Goal: Task Accomplishment & Management: Use online tool/utility

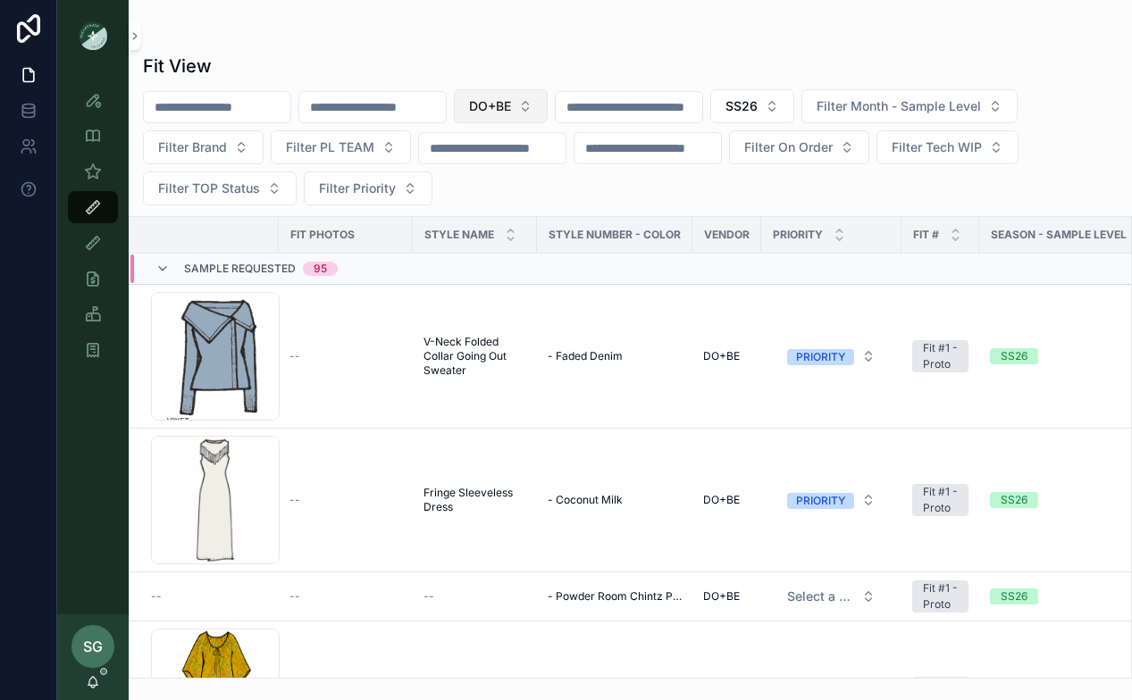
click at [548, 106] on button "DO+BE" at bounding box center [501, 106] width 94 height 34
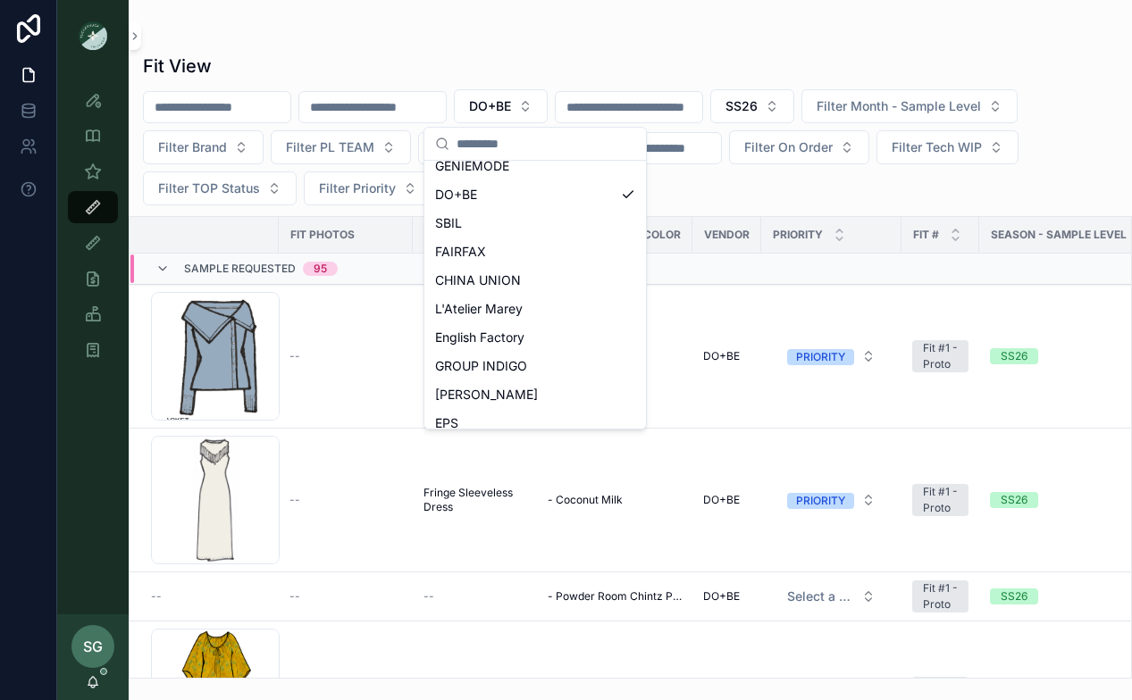
scroll to position [825, 0]
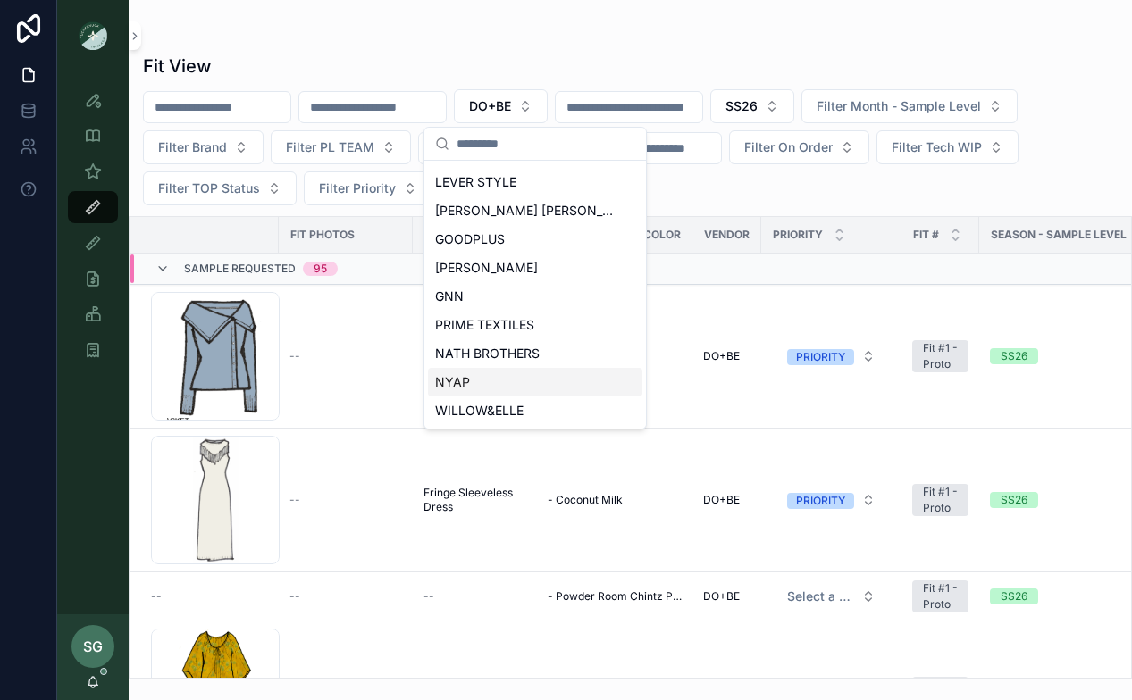
click at [468, 381] on span "NYAP" at bounding box center [452, 382] width 35 height 18
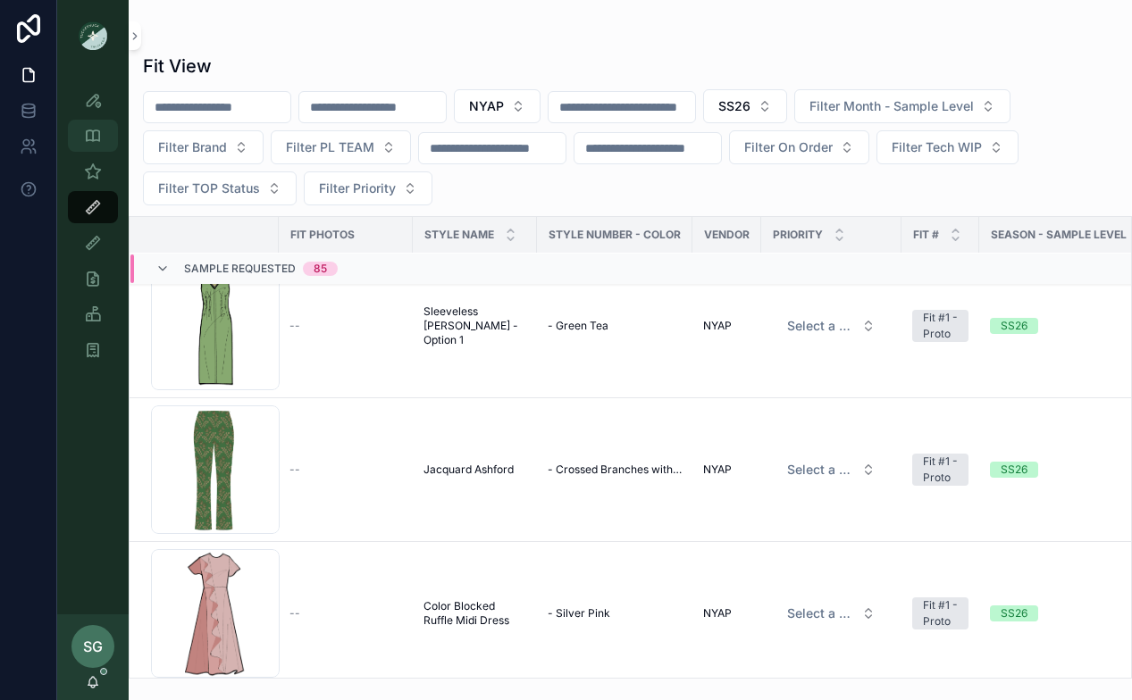
scroll to position [33, 0]
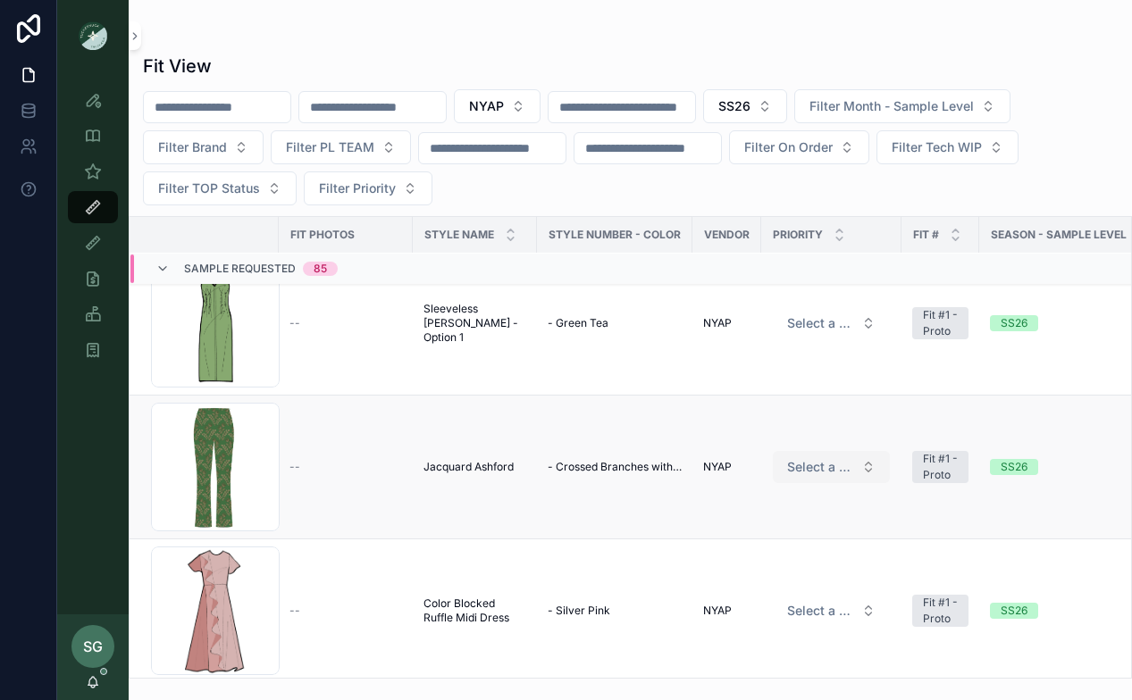
click at [867, 467] on button "Select a HP FIT LEVEL" at bounding box center [831, 467] width 117 height 32
click at [788, 538] on div "PRIORITY" at bounding box center [765, 538] width 49 height 16
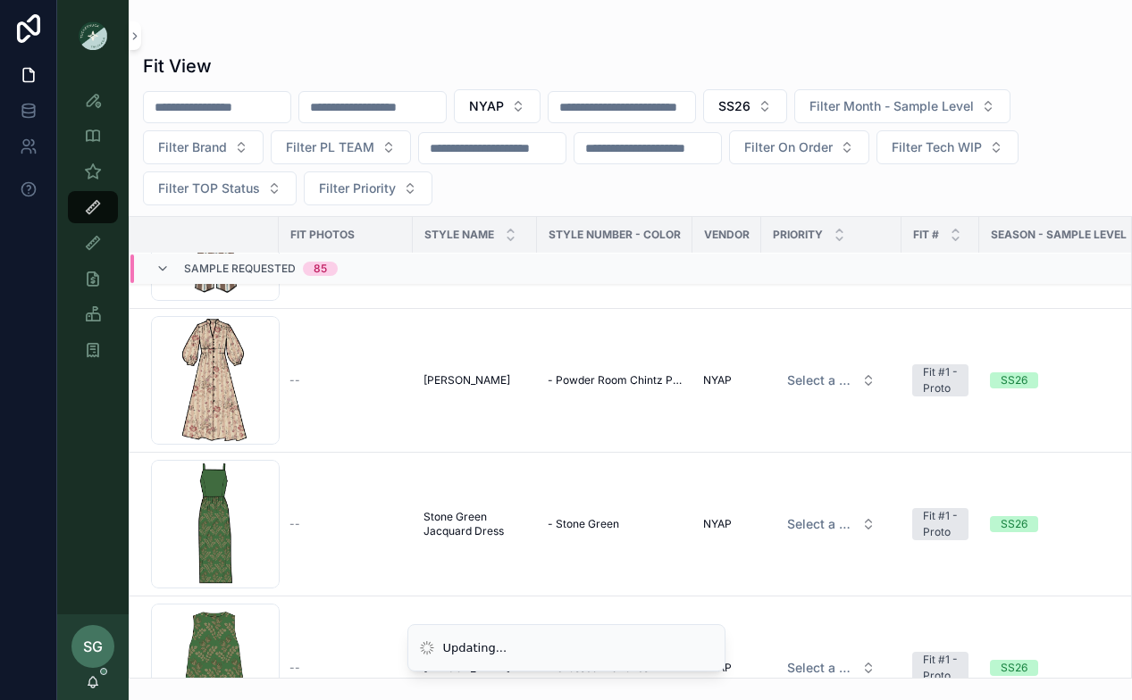
scroll to position [2473, 0]
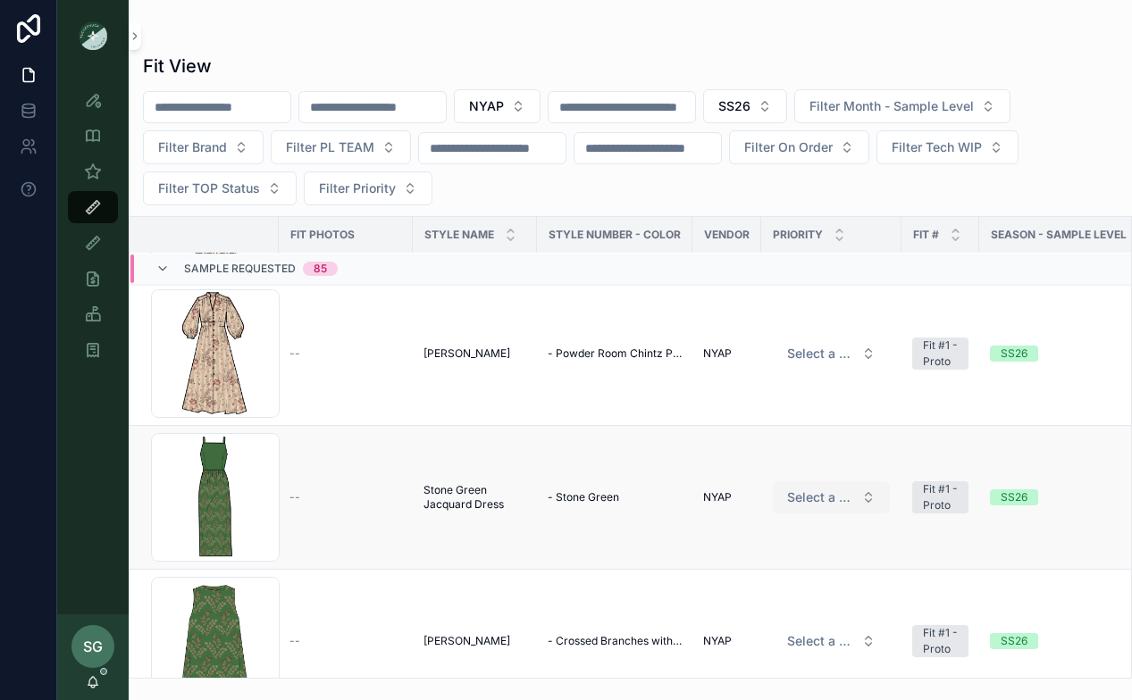
click at [871, 496] on button "Select a HP FIT LEVEL" at bounding box center [831, 498] width 117 height 32
click at [803, 570] on div "PRIORITY" at bounding box center [831, 568] width 214 height 27
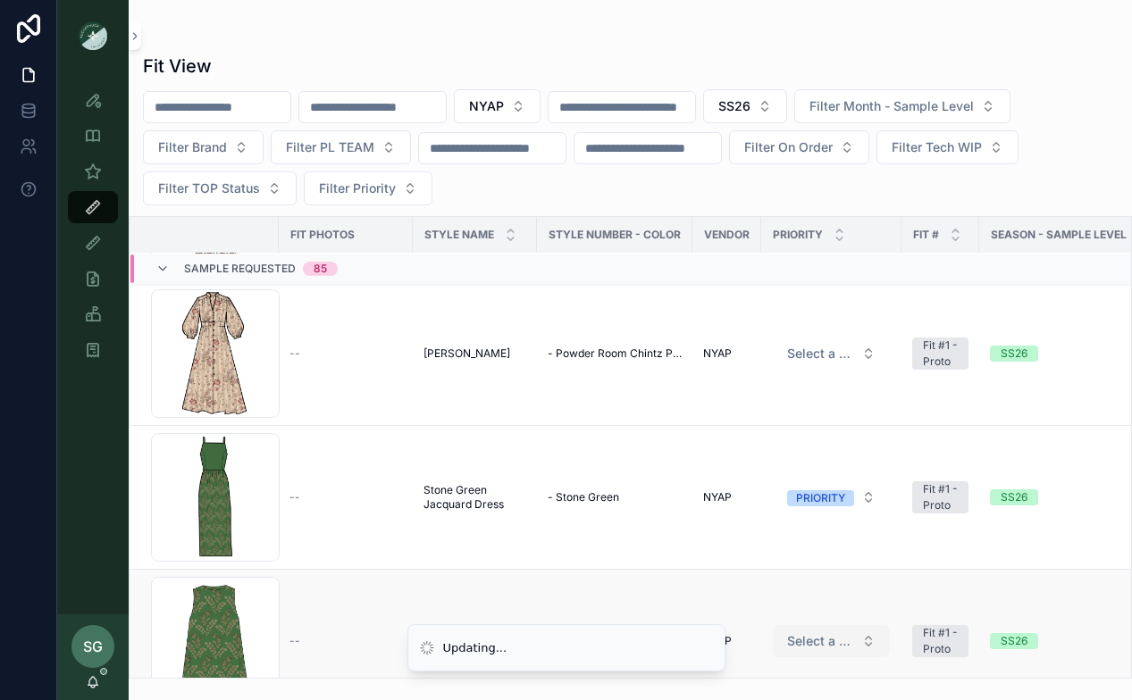
click at [866, 636] on button "Select a HP FIT LEVEL" at bounding box center [831, 641] width 117 height 32
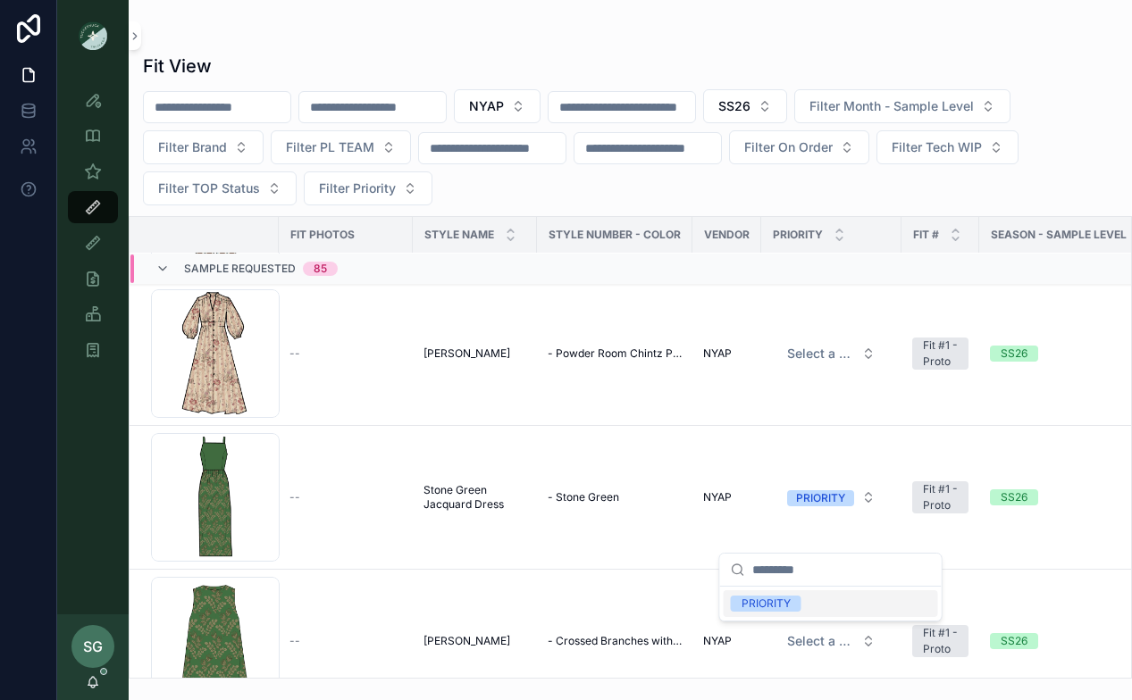
click at [793, 603] on span "PRIORITY" at bounding box center [766, 604] width 71 height 16
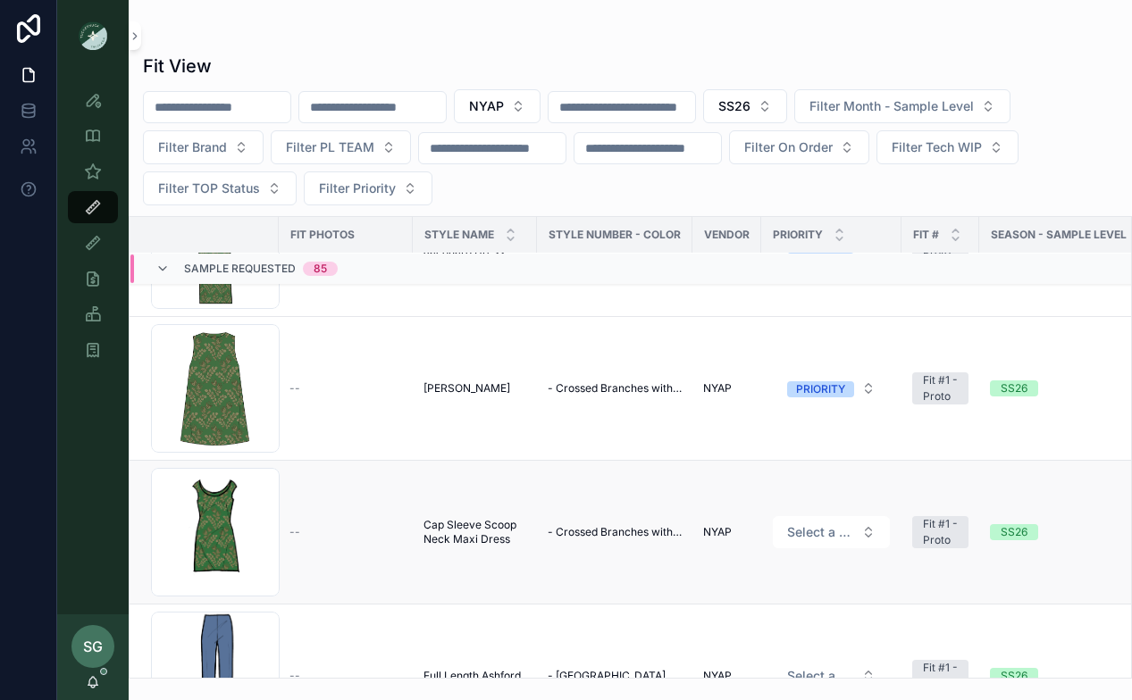
scroll to position [2727, 0]
click at [865, 536] on button "Select a HP FIT LEVEL" at bounding box center [831, 531] width 117 height 32
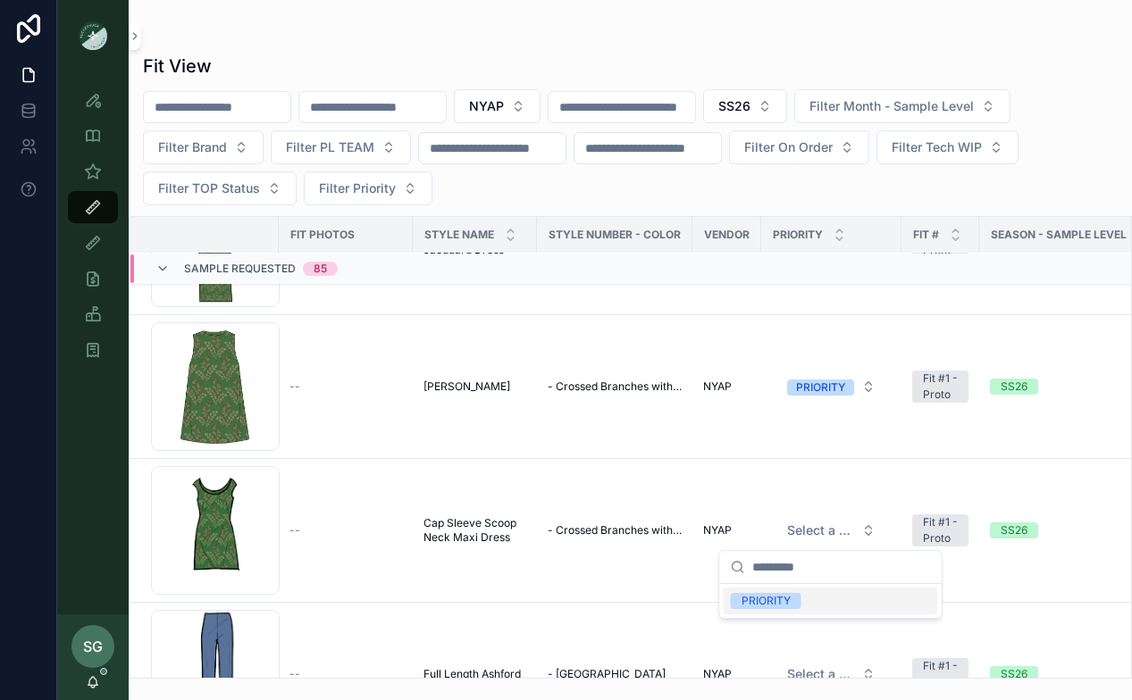
click at [825, 601] on div "PRIORITY" at bounding box center [831, 601] width 214 height 27
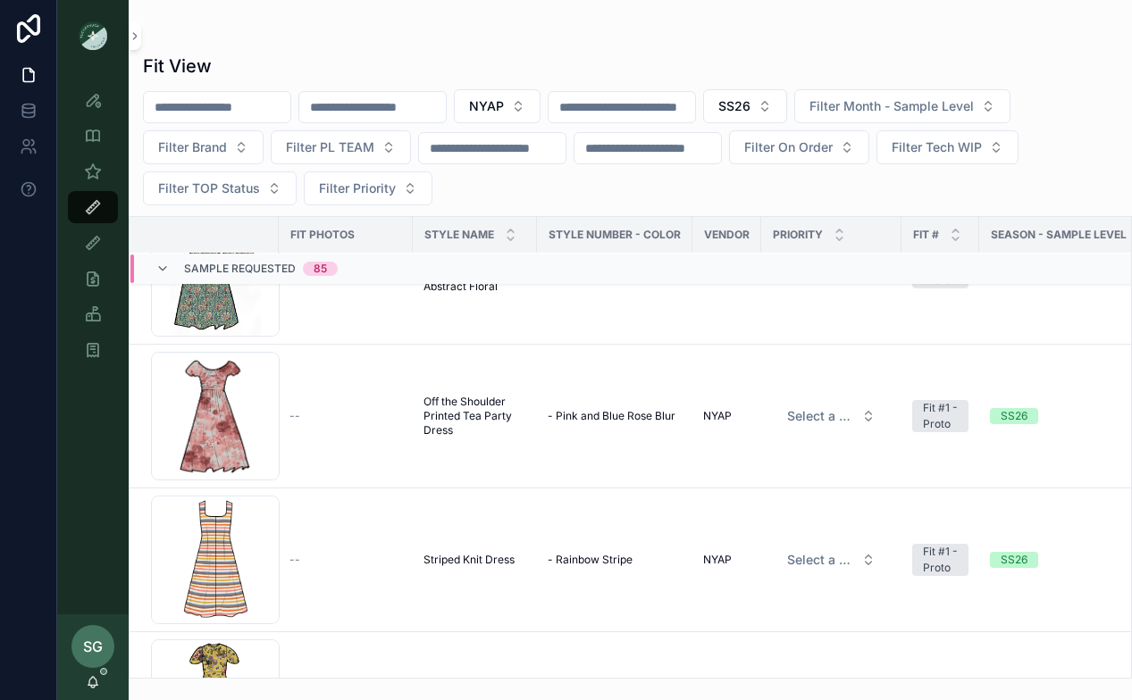
scroll to position [6164, 0]
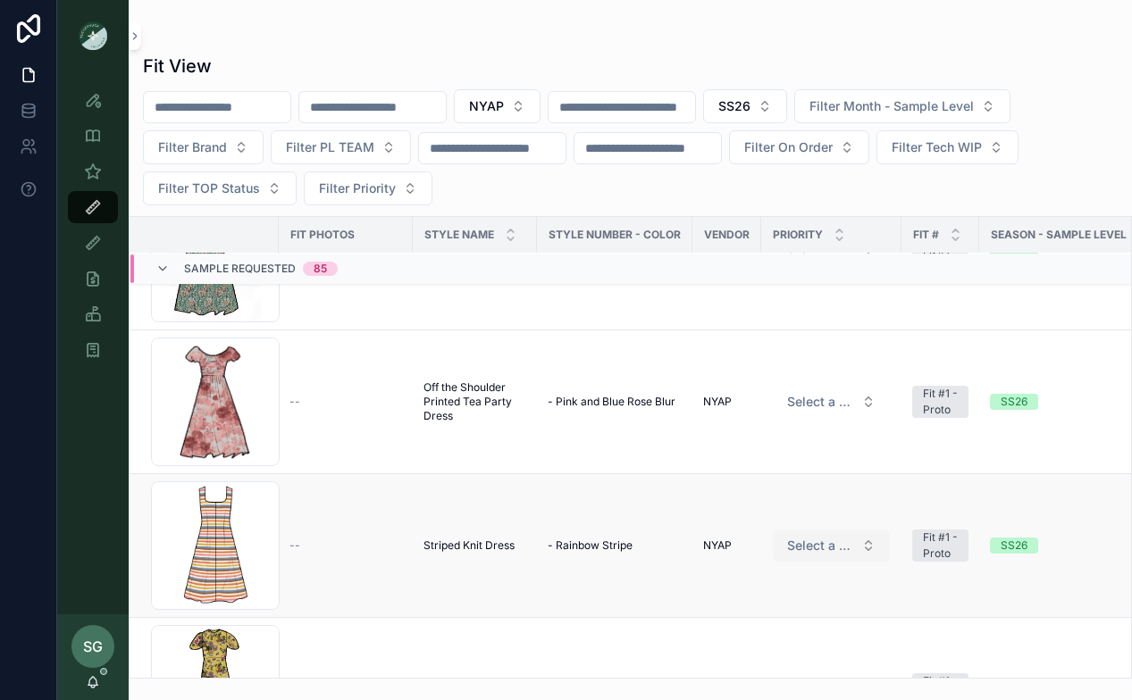
click at [867, 545] on button "Select a HP FIT LEVEL" at bounding box center [831, 546] width 117 height 32
click at [811, 617] on div "PRIORITY" at bounding box center [831, 616] width 214 height 27
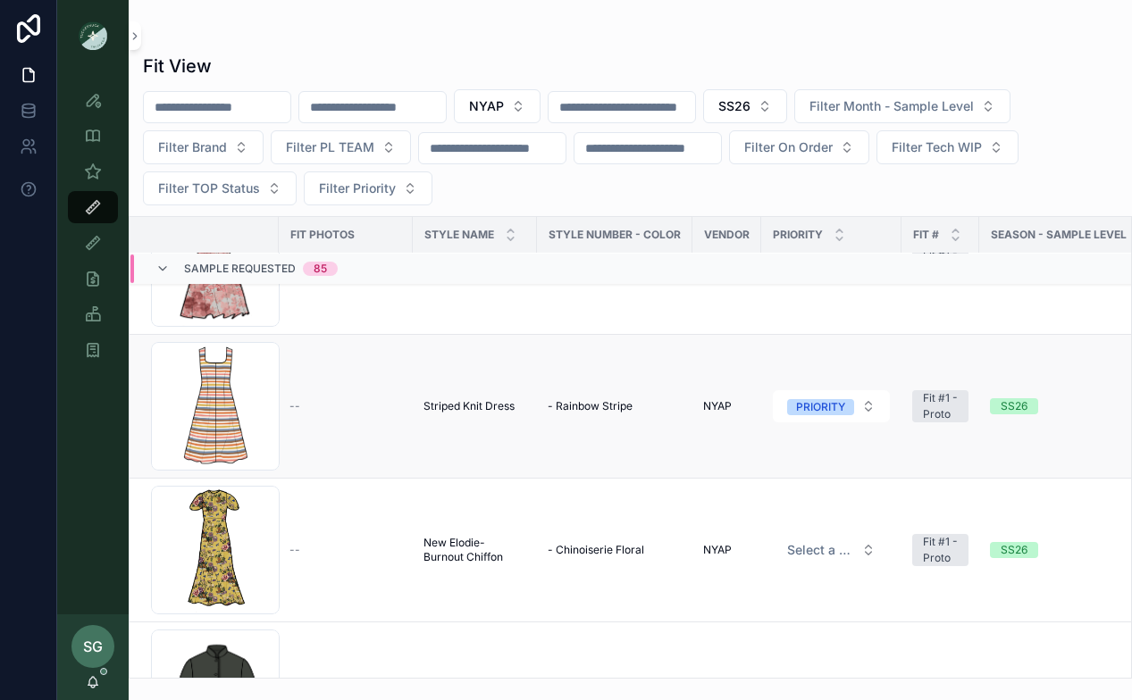
scroll to position [6306, 0]
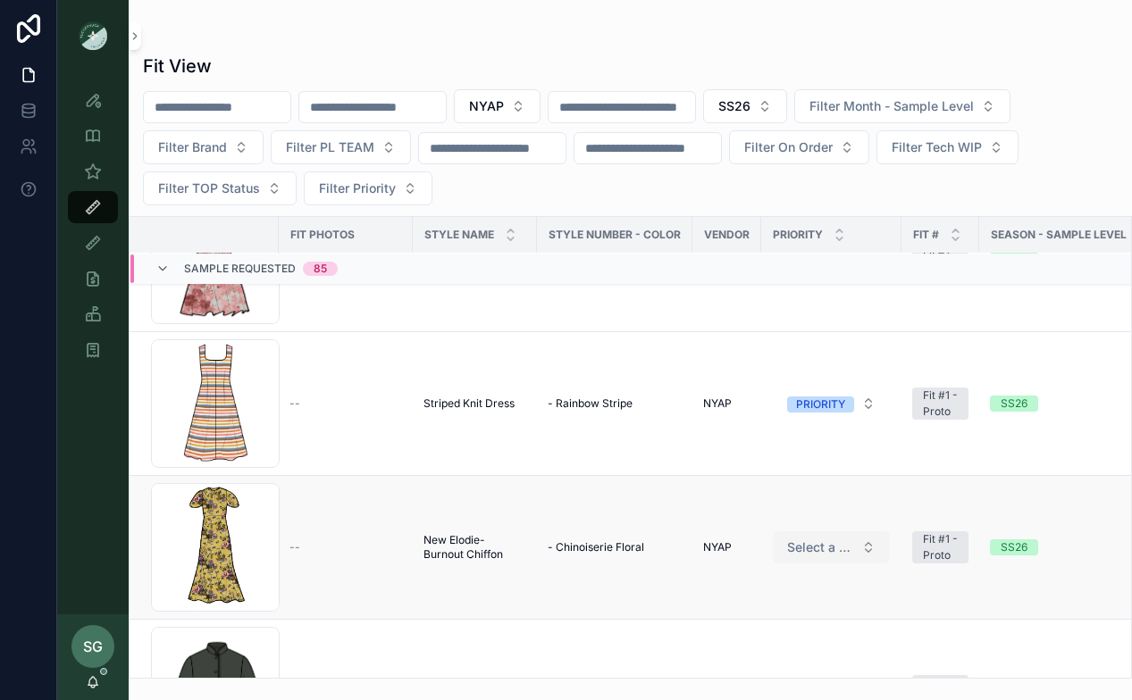
click at [868, 540] on button "Select a HP FIT LEVEL" at bounding box center [831, 548] width 117 height 32
click at [867, 549] on button "Select a HP FIT LEVEL" at bounding box center [831, 548] width 117 height 32
click at [817, 613] on div "PRIORITY" at bounding box center [831, 618] width 214 height 27
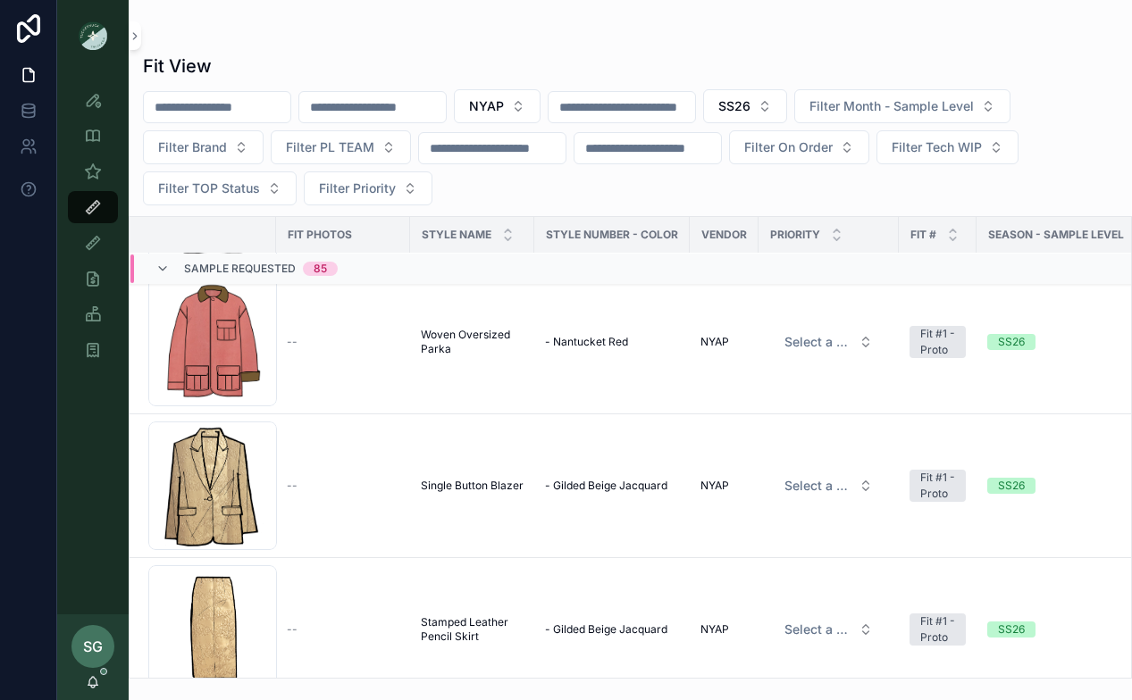
scroll to position [8248, 3]
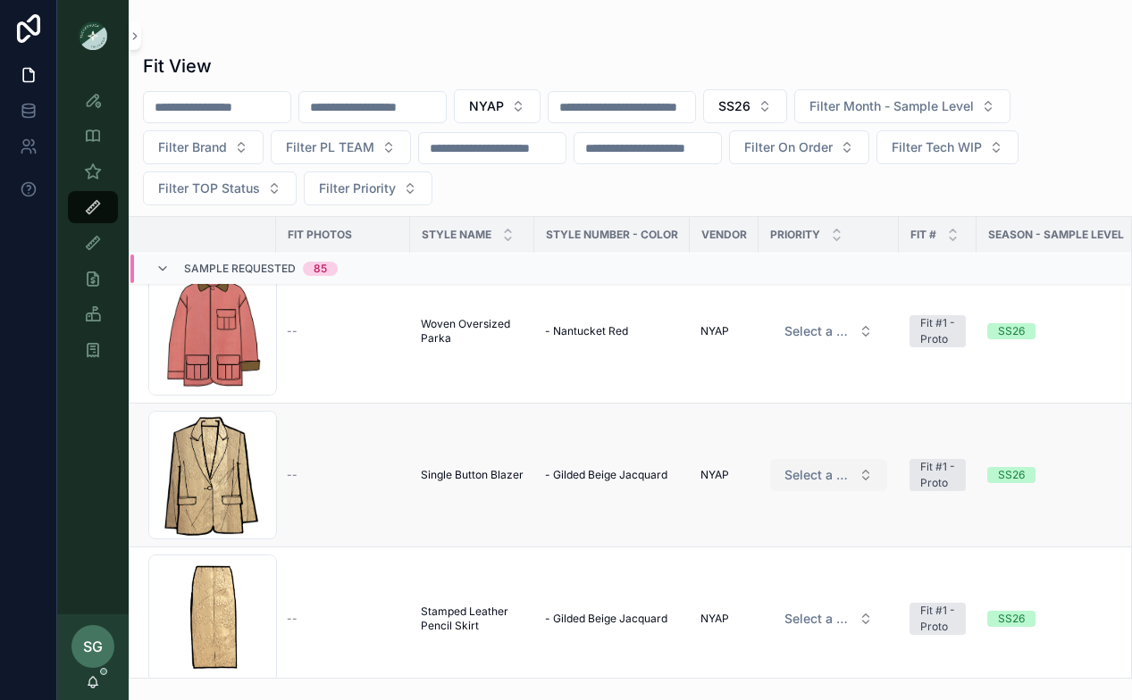
click at [857, 477] on button "Select a HP FIT LEVEL" at bounding box center [828, 475] width 117 height 32
click at [808, 547] on div "PRIORITY" at bounding box center [828, 545] width 214 height 27
click at [862, 622] on button "Select a HP FIT LEVEL" at bounding box center [828, 619] width 117 height 32
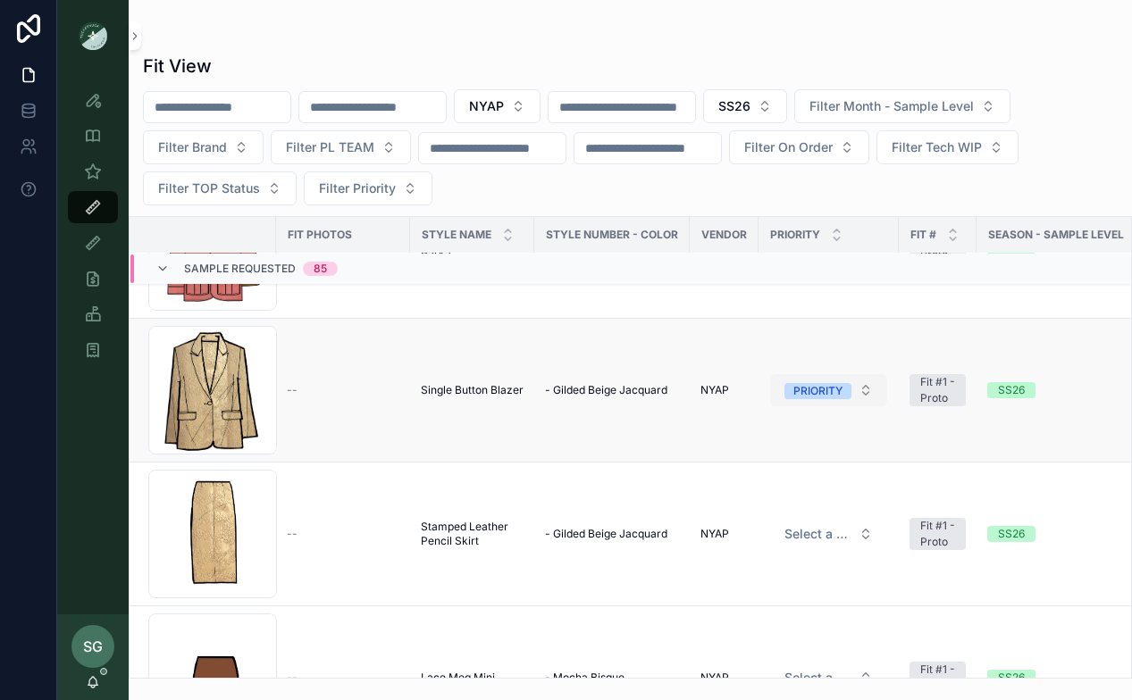
scroll to position [8406, 3]
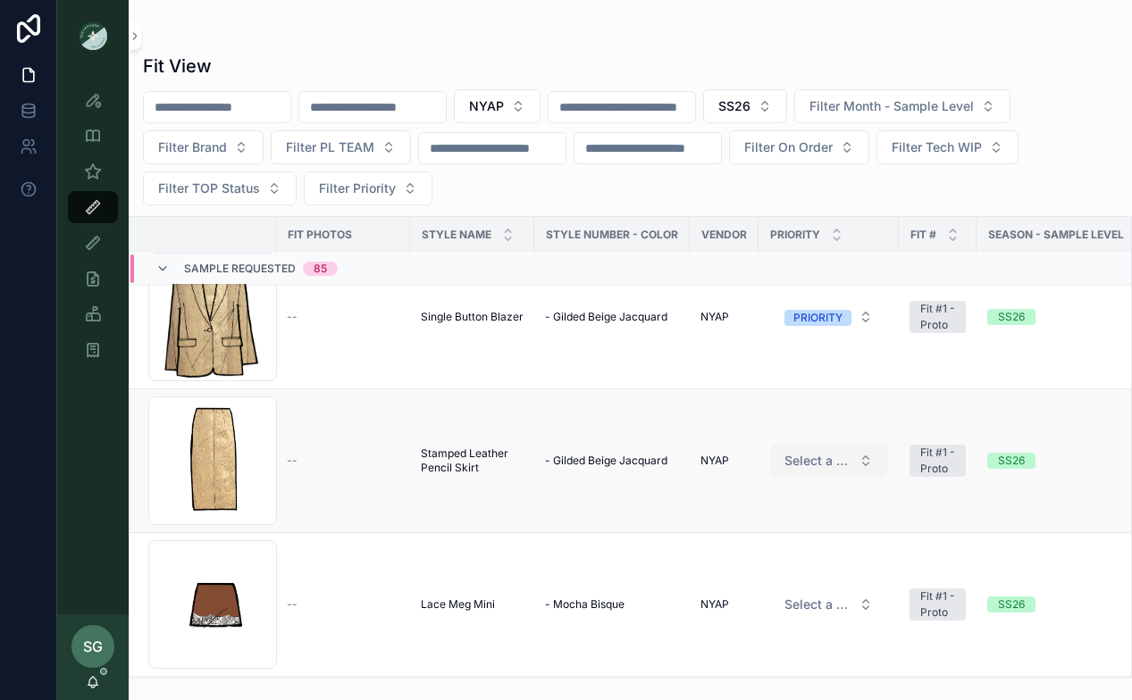
click at [863, 467] on button "Select a HP FIT LEVEL" at bounding box center [828, 461] width 117 height 32
click at [817, 532] on div "PRIORITY" at bounding box center [828, 531] width 214 height 27
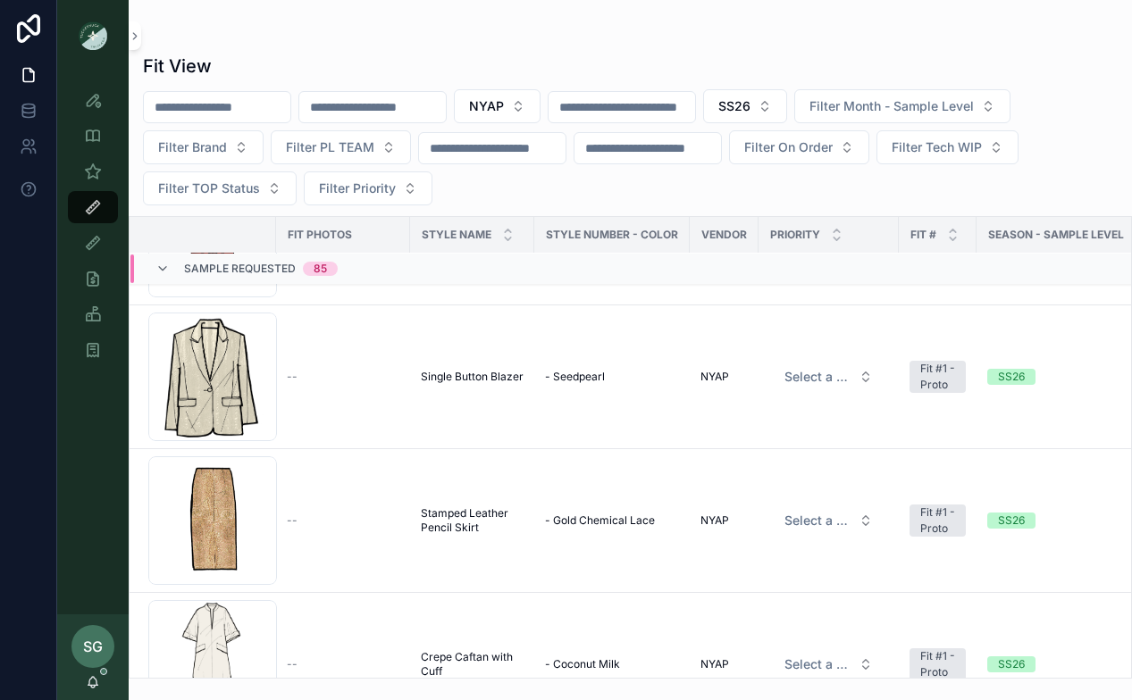
scroll to position [9643, 3]
click at [871, 515] on button "Select a HP FIT LEVEL" at bounding box center [828, 519] width 117 height 32
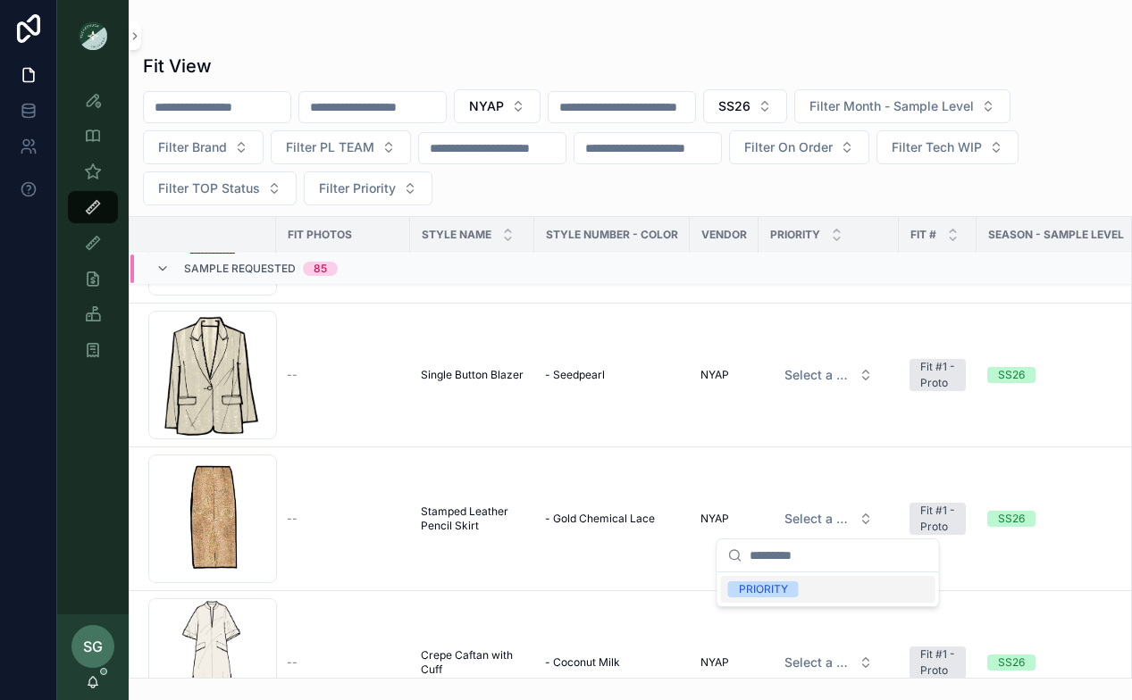
click at [815, 588] on div "PRIORITY" at bounding box center [828, 589] width 214 height 27
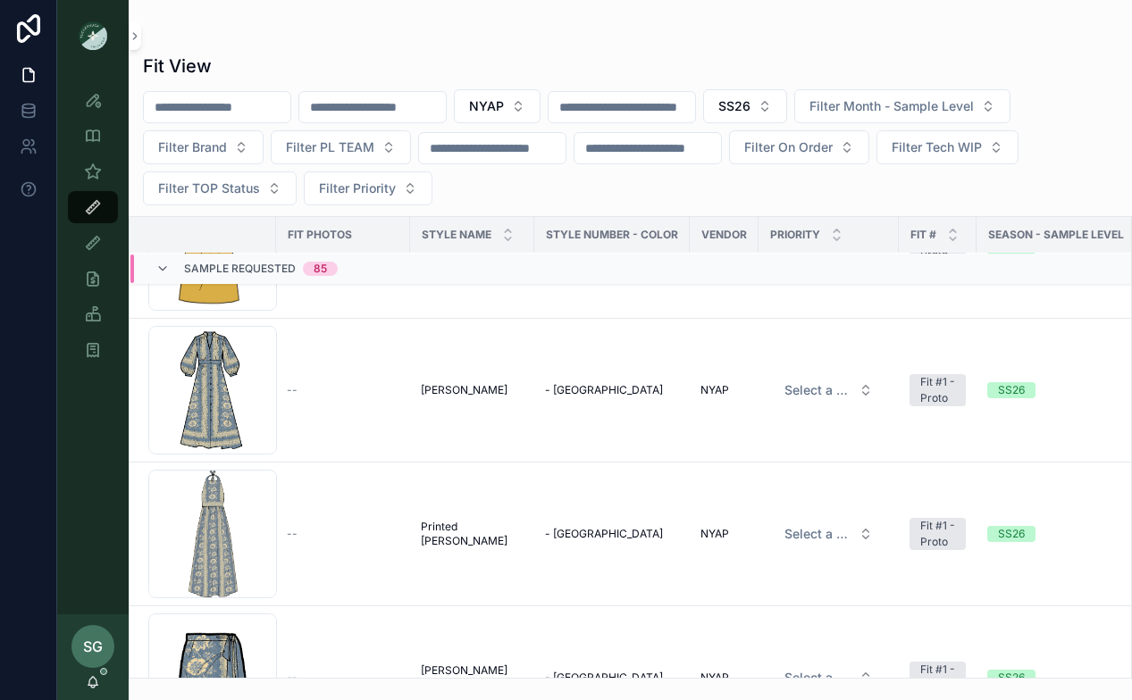
scroll to position [10492, 3]
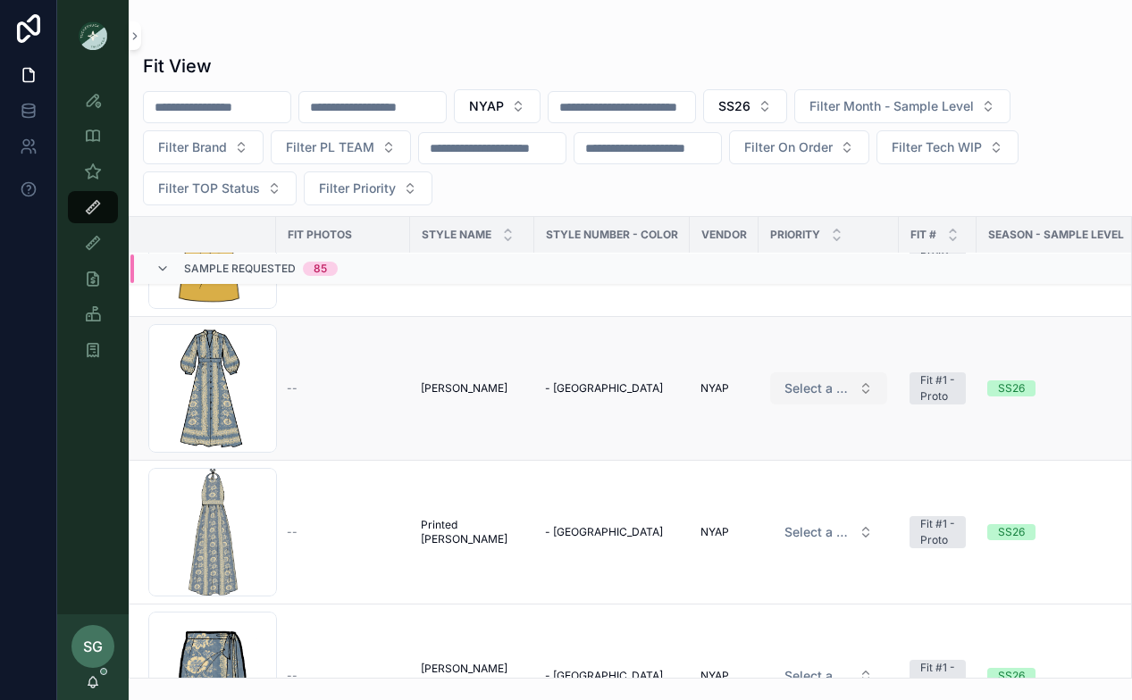
click at [863, 394] on button "Select a HP FIT LEVEL" at bounding box center [828, 389] width 117 height 32
click at [780, 459] on div "PRIORITY" at bounding box center [763, 459] width 49 height 16
click at [866, 532] on button "Select a HP FIT LEVEL" at bounding box center [828, 532] width 117 height 32
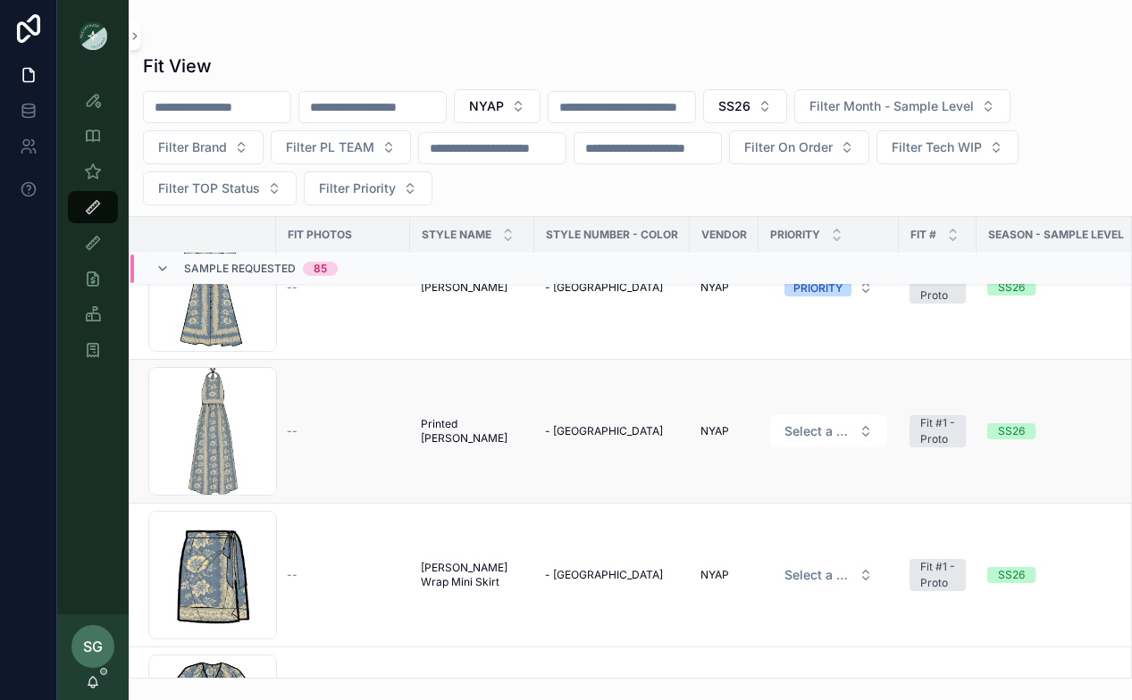
scroll to position [10597, 3]
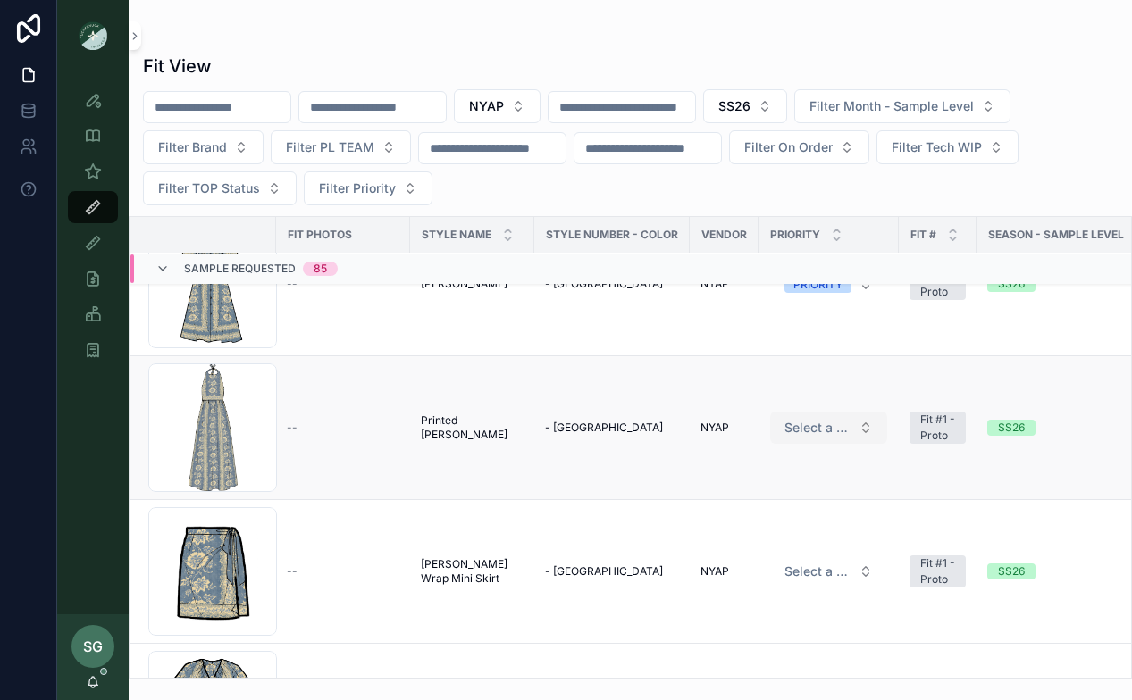
click at [861, 423] on button "Select a HP FIT LEVEL" at bounding box center [828, 428] width 117 height 32
click at [773, 503] on div "PRIORITY" at bounding box center [763, 498] width 49 height 16
click at [859, 582] on button "Select a HP FIT LEVEL" at bounding box center [828, 572] width 117 height 32
click at [781, 638] on div "PRIORITY" at bounding box center [763, 642] width 49 height 16
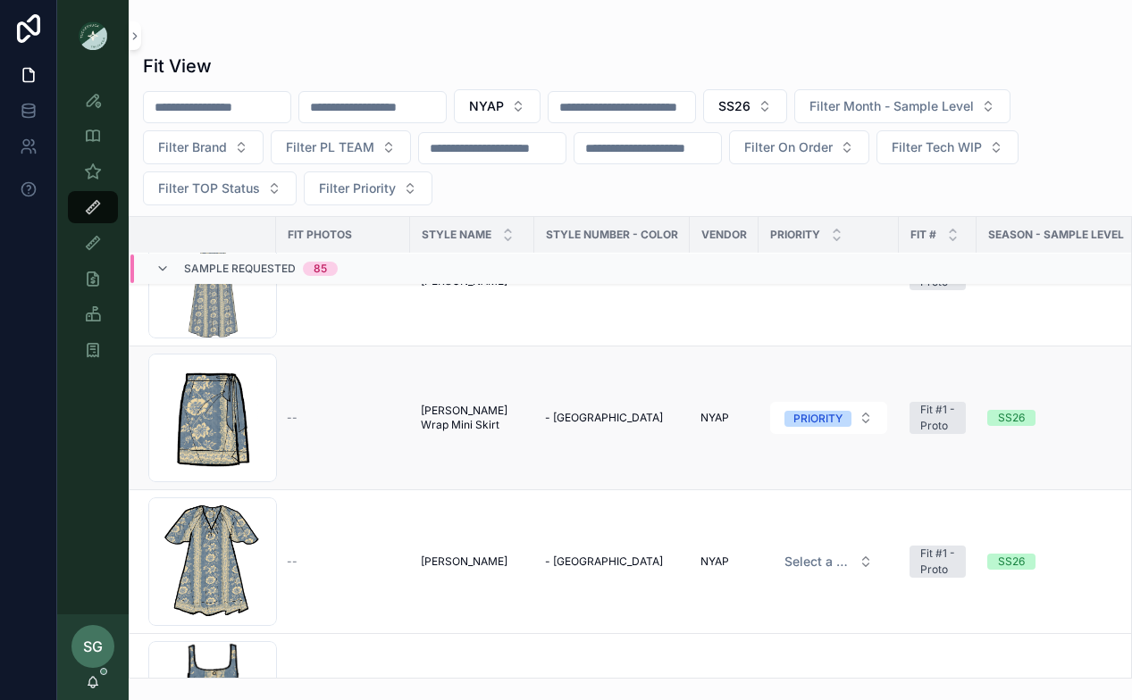
scroll to position [10878, 3]
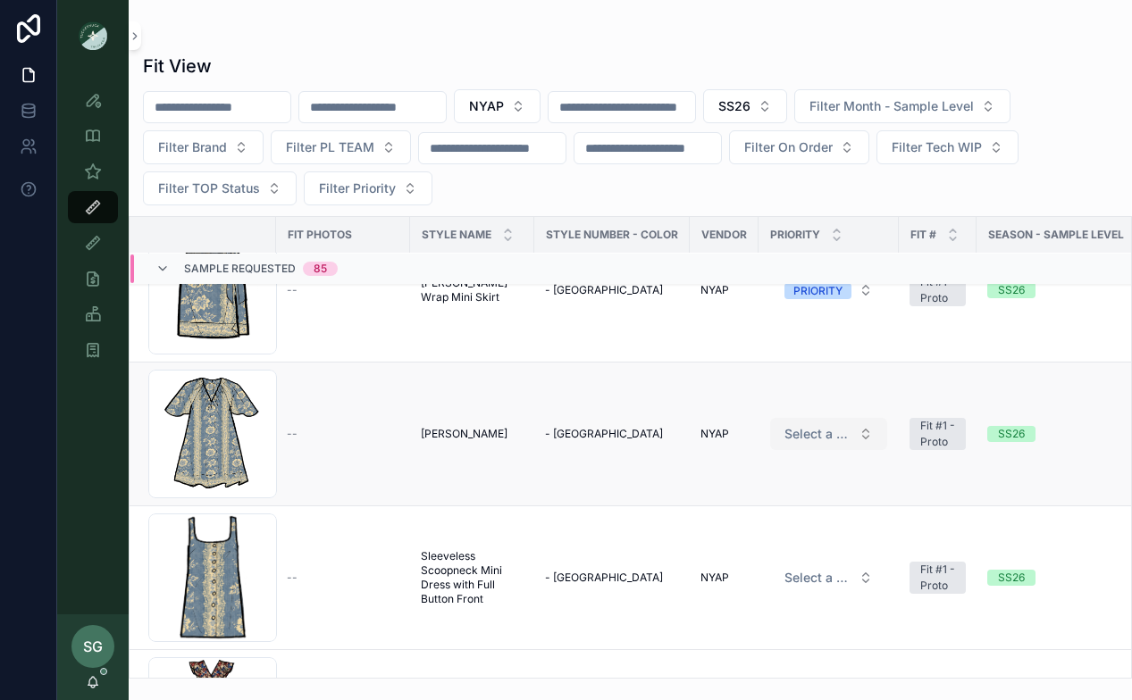
click at [856, 437] on button "Select a HP FIT LEVEL" at bounding box center [828, 434] width 117 height 32
click at [869, 443] on button "Select a HP FIT LEVEL" at bounding box center [828, 434] width 117 height 32
click at [800, 507] on div "PRIORITY" at bounding box center [828, 504] width 214 height 27
click at [867, 584] on button "Select a HP FIT LEVEL" at bounding box center [828, 578] width 117 height 32
click at [792, 644] on td "Select a HP FIT LEVEL" at bounding box center [828, 579] width 140 height 144
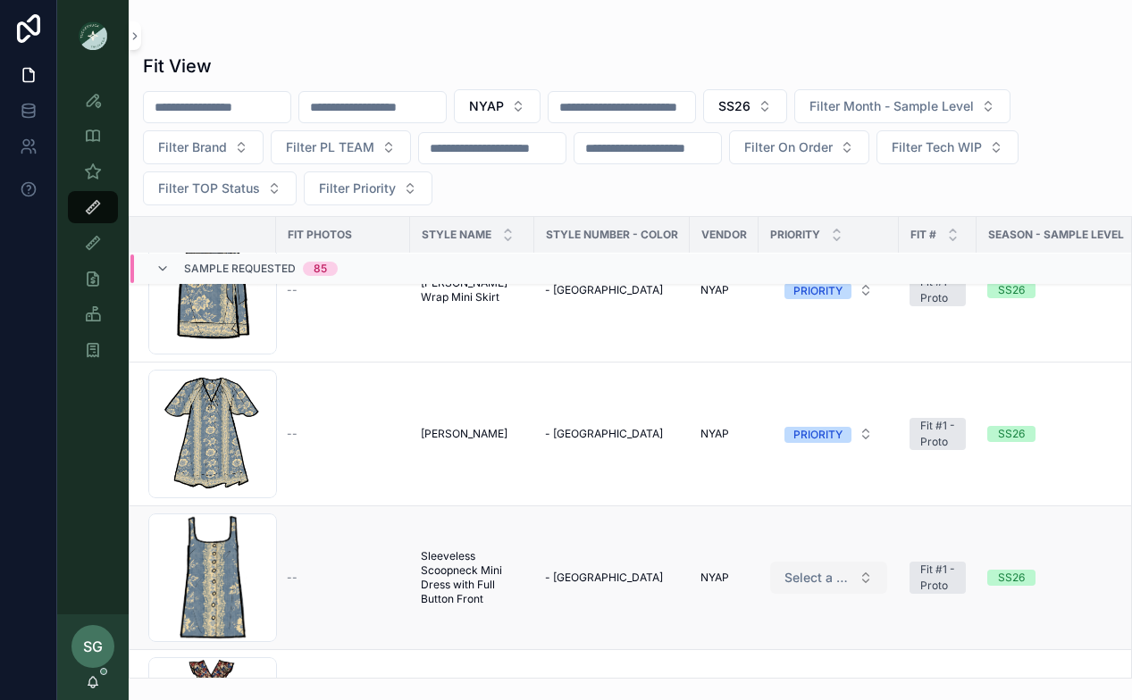
click at [816, 581] on span "Select a HP FIT LEVEL" at bounding box center [817, 578] width 67 height 18
click at [766, 641] on div "PRIORITY" at bounding box center [763, 649] width 49 height 16
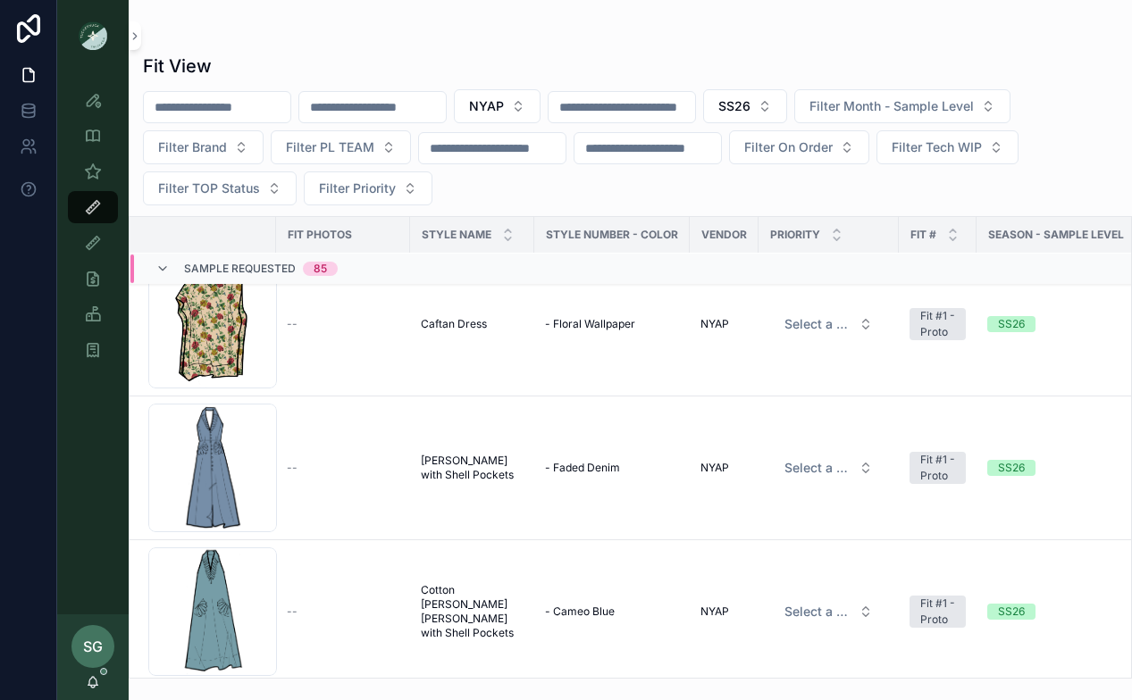
scroll to position [11596, 3]
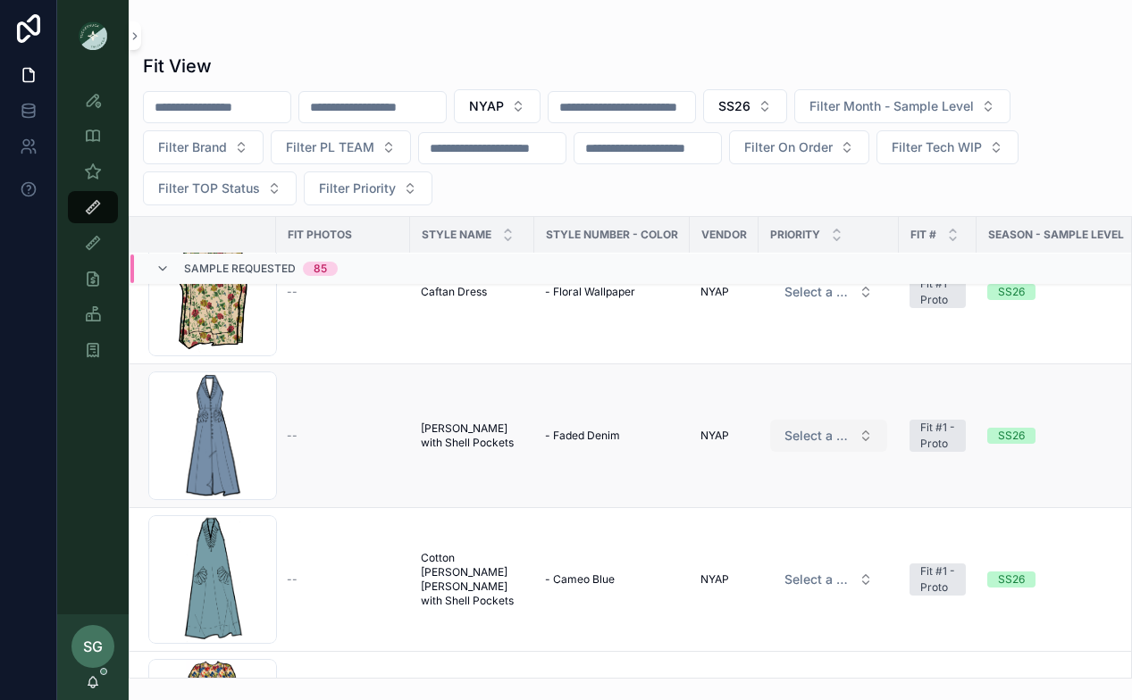
click at [861, 436] on button "Select a HP FIT LEVEL" at bounding box center [828, 436] width 117 height 32
click at [767, 507] on div "PRIORITY" at bounding box center [763, 506] width 49 height 16
click at [864, 578] on button "Select a HP FIT LEVEL" at bounding box center [828, 580] width 117 height 32
click at [781, 648] on div "PRIORITY" at bounding box center [763, 650] width 49 height 16
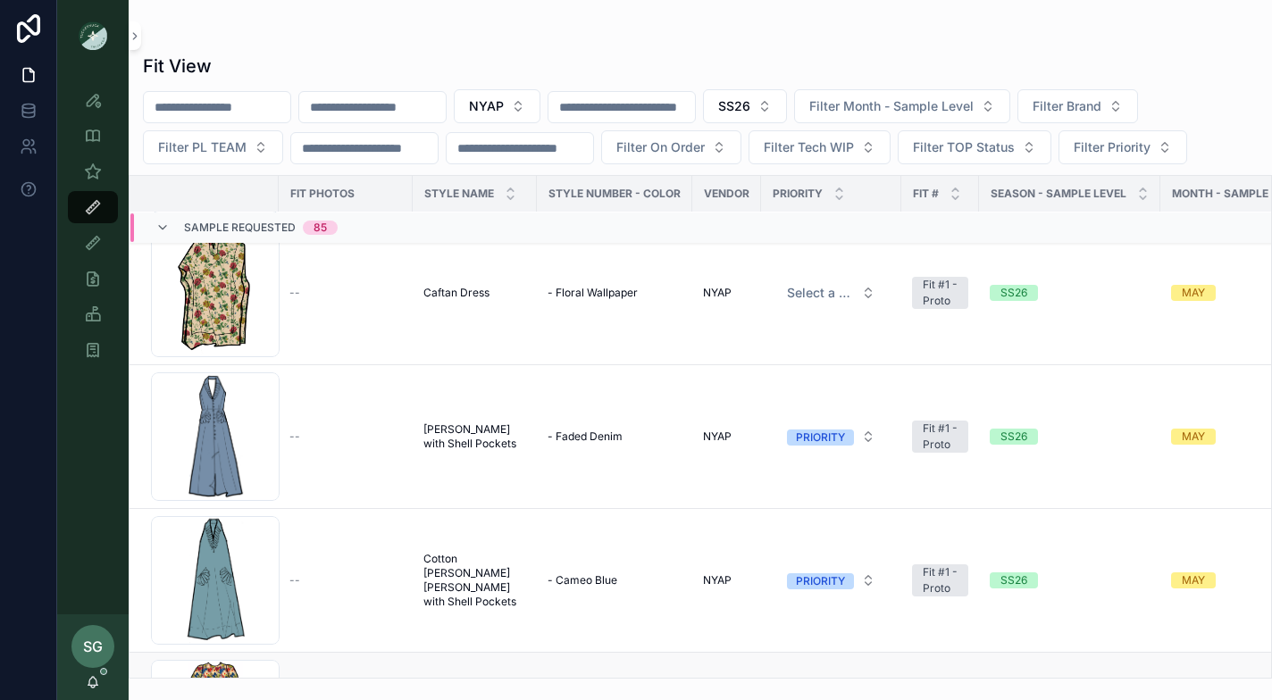
scroll to position [11550, 0]
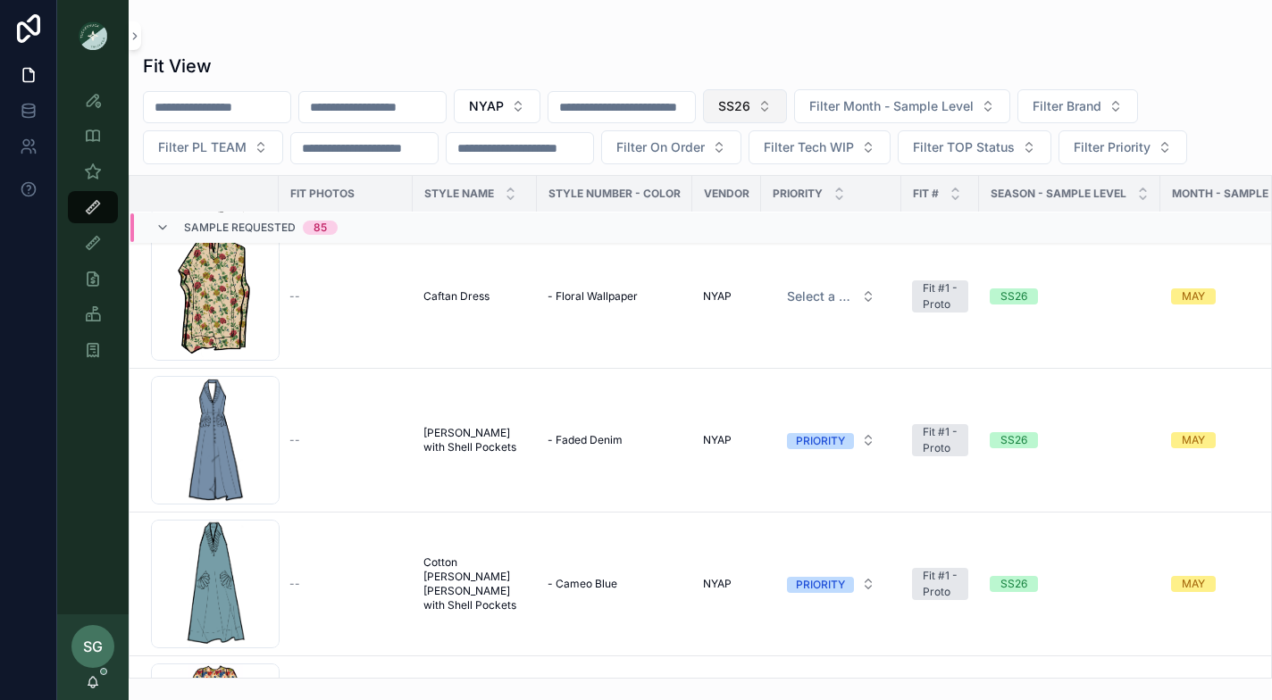
click at [787, 98] on button "SS26" at bounding box center [745, 106] width 84 height 34
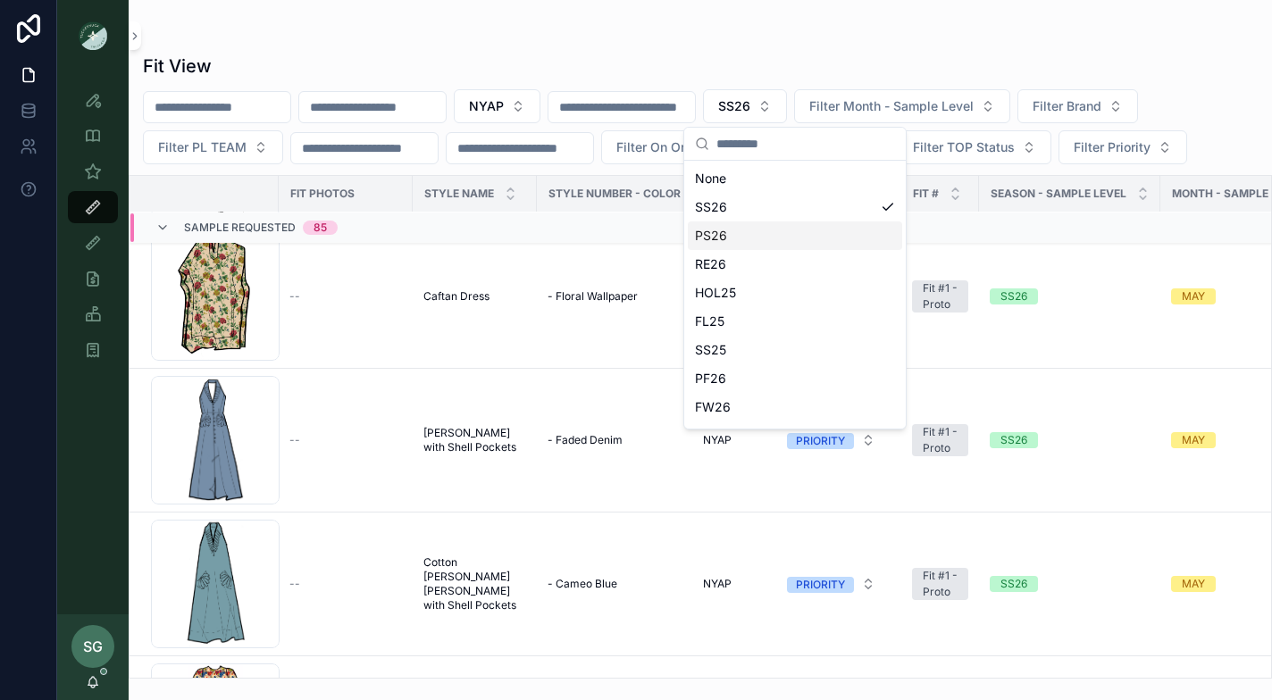
click at [750, 231] on div "PS26" at bounding box center [795, 236] width 214 height 29
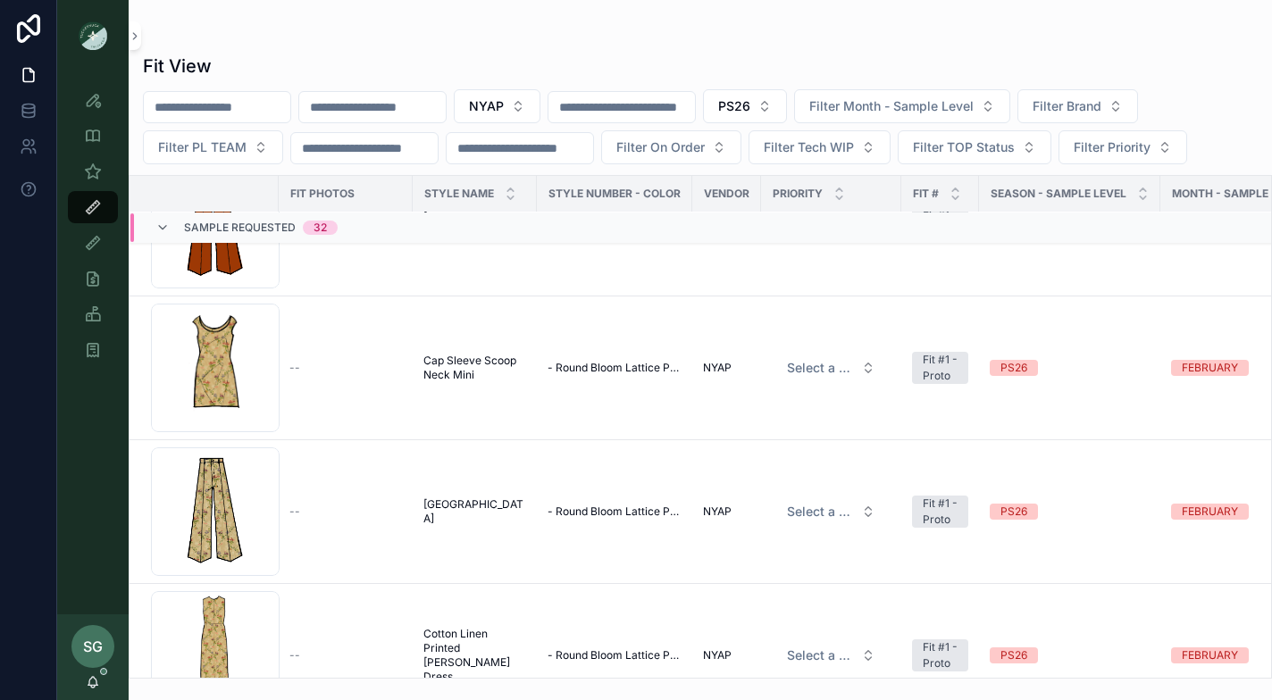
scroll to position [1274, 0]
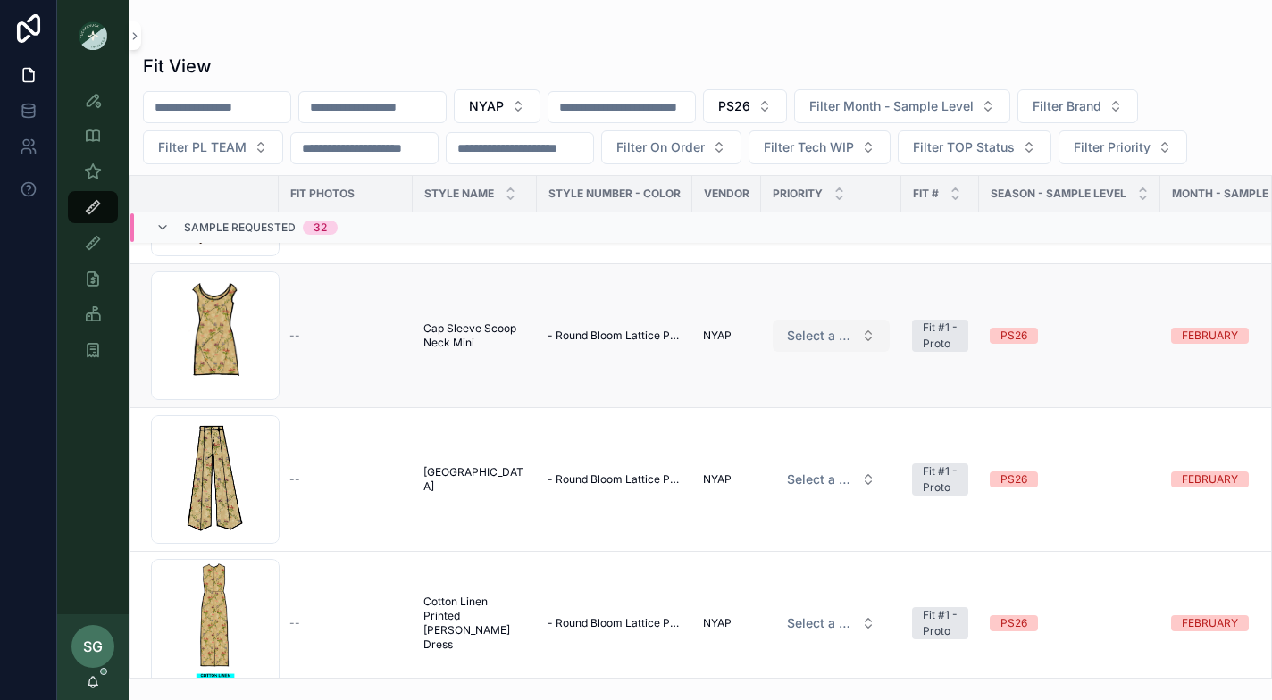
click at [863, 340] on button "Select a HP FIT LEVEL" at bounding box center [831, 336] width 117 height 32
click at [807, 407] on div "PRIORITY" at bounding box center [831, 406] width 214 height 27
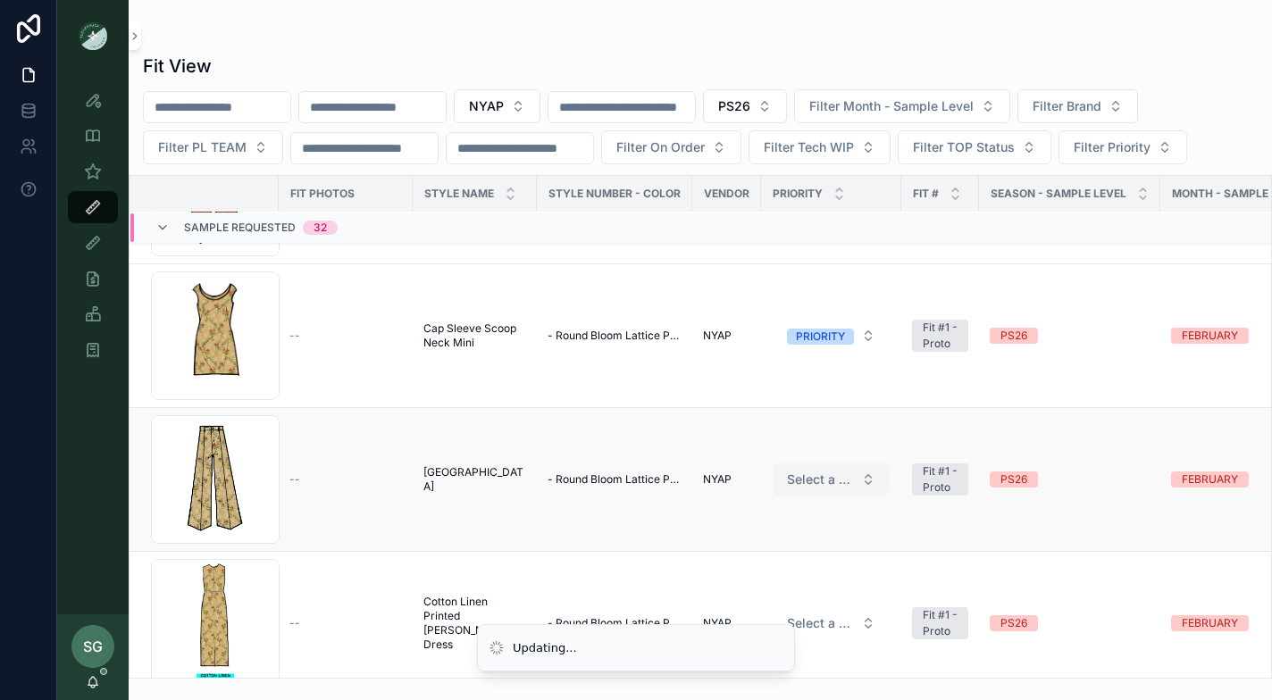
click at [868, 484] on button "Select a HP FIT LEVEL" at bounding box center [831, 480] width 117 height 32
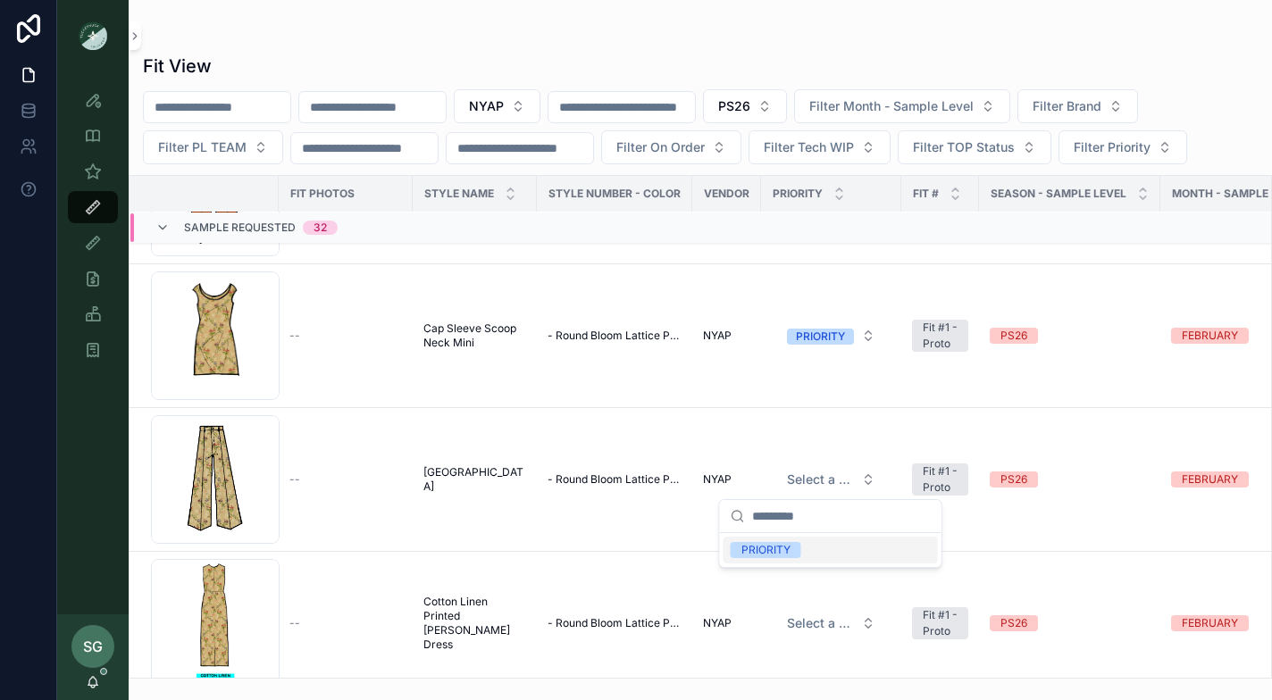
click at [800, 549] on span "PRIORITY" at bounding box center [766, 550] width 71 height 16
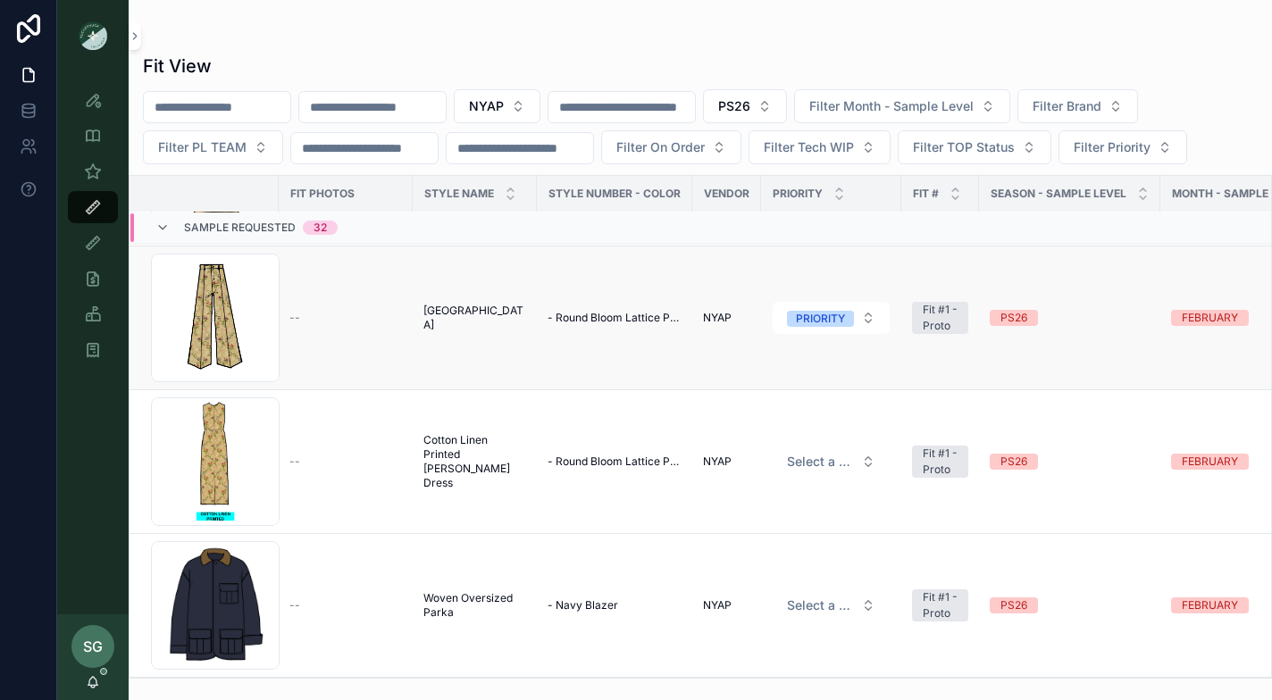
scroll to position [1504, 0]
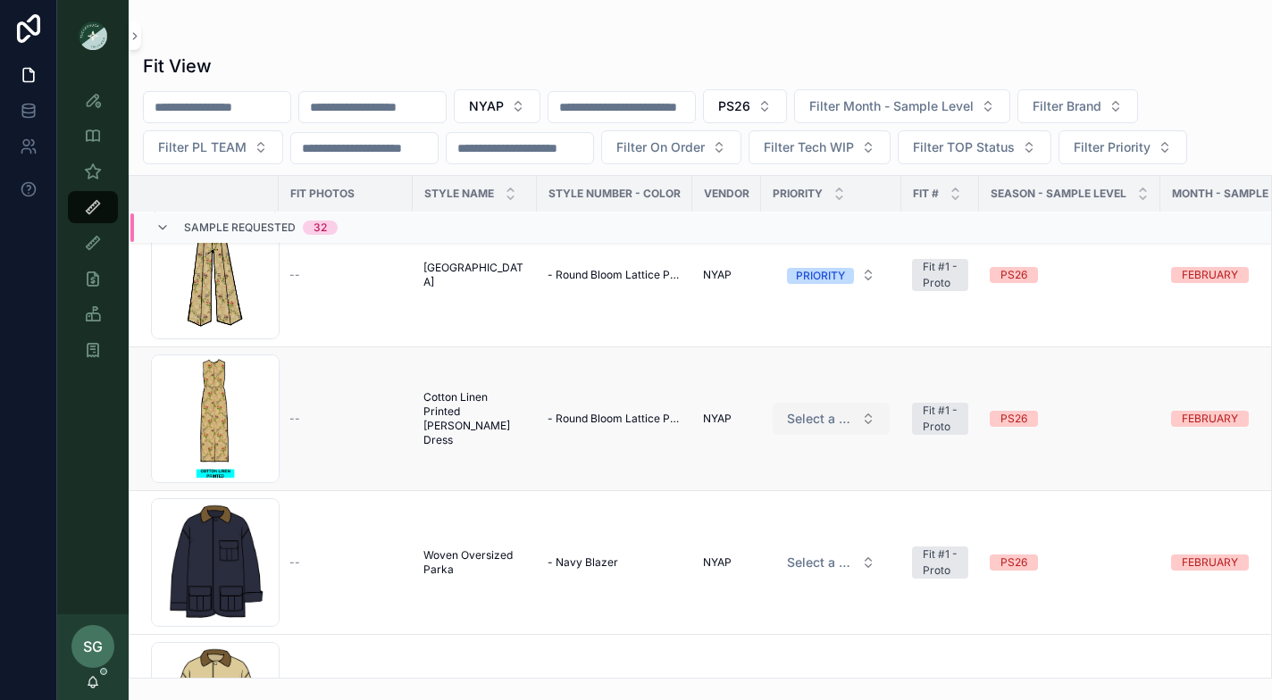
click at [867, 423] on button "Select a HP FIT LEVEL" at bounding box center [831, 419] width 117 height 32
click at [807, 493] on div "PRIORITY" at bounding box center [831, 489] width 214 height 27
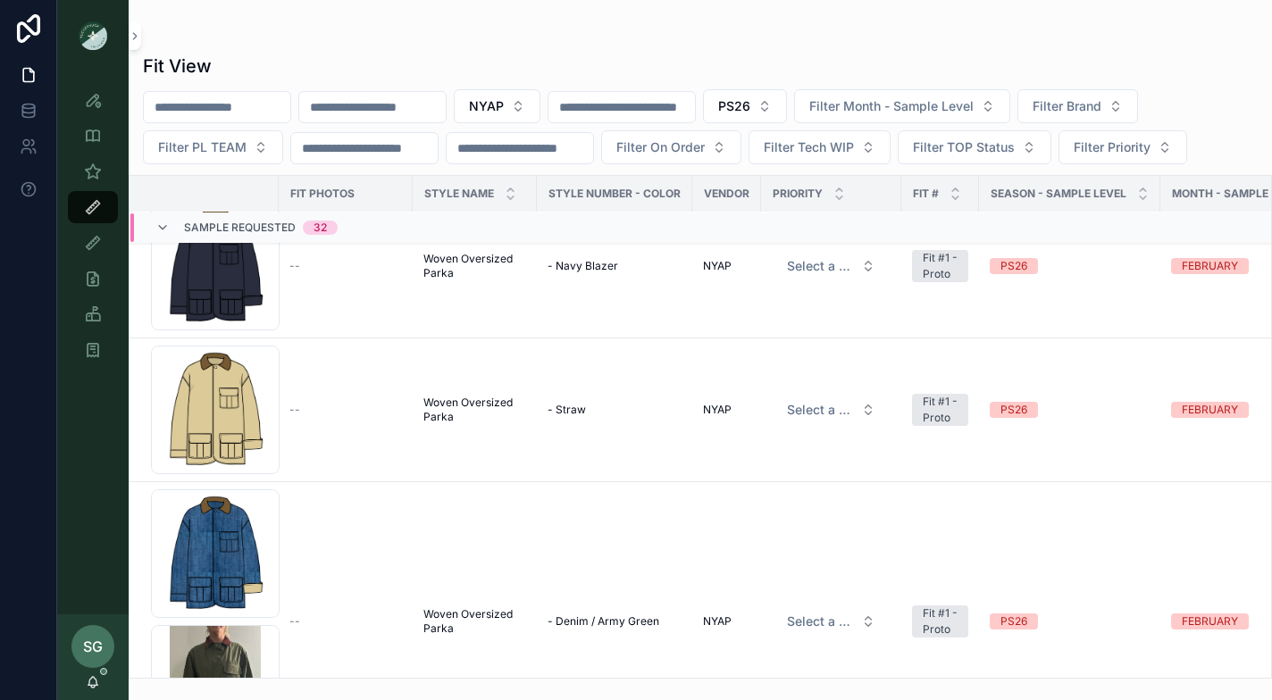
scroll to position [1880, 0]
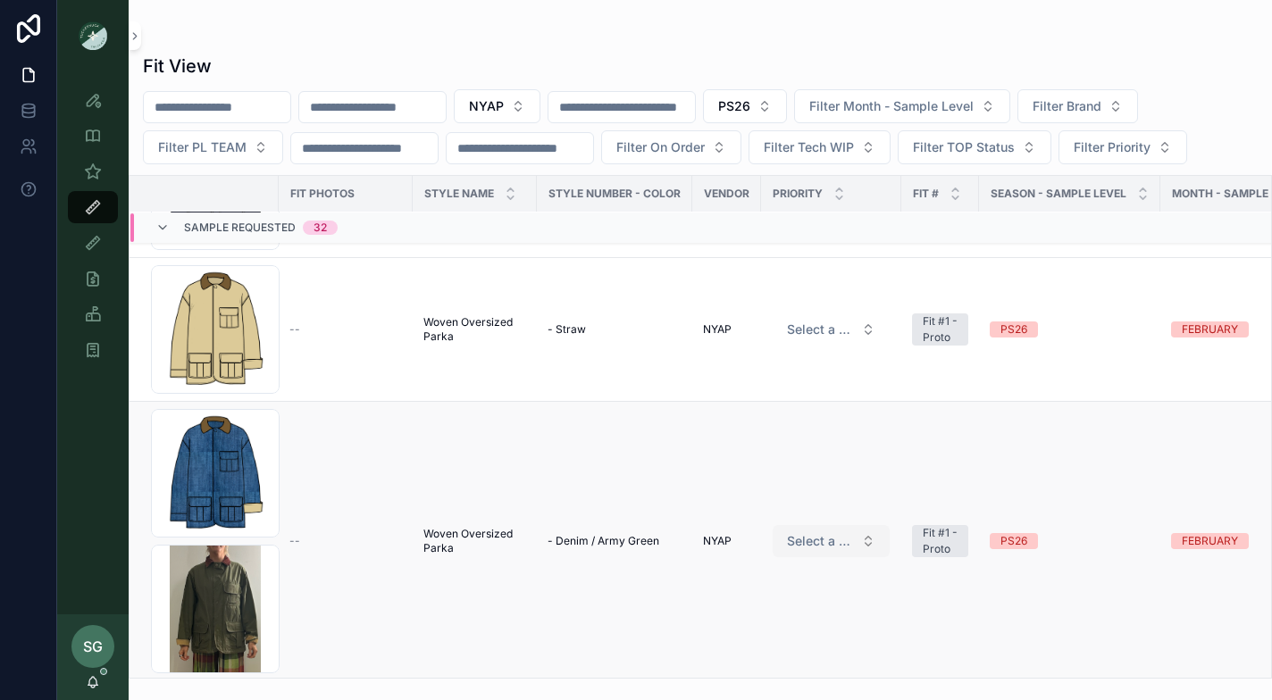
click at [864, 546] on button "Select a HP FIT LEVEL" at bounding box center [831, 541] width 117 height 32
click at [786, 614] on div "PRIORITY" at bounding box center [765, 612] width 49 height 16
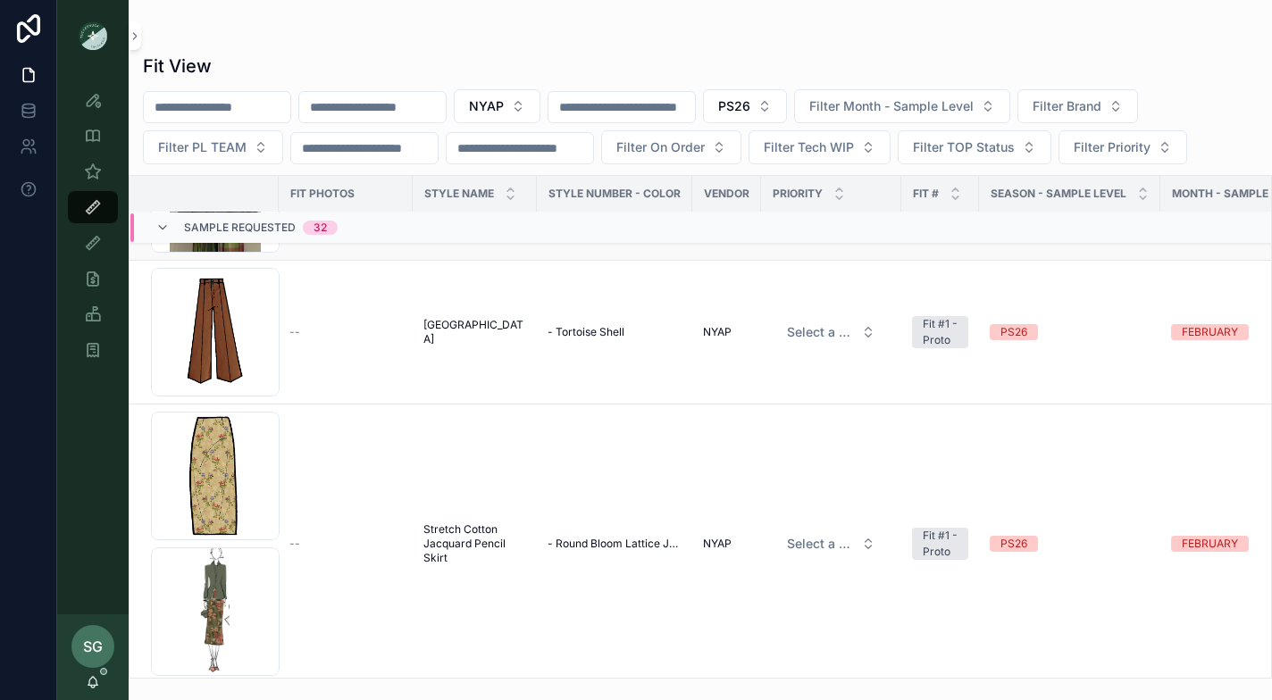
scroll to position [2316, 0]
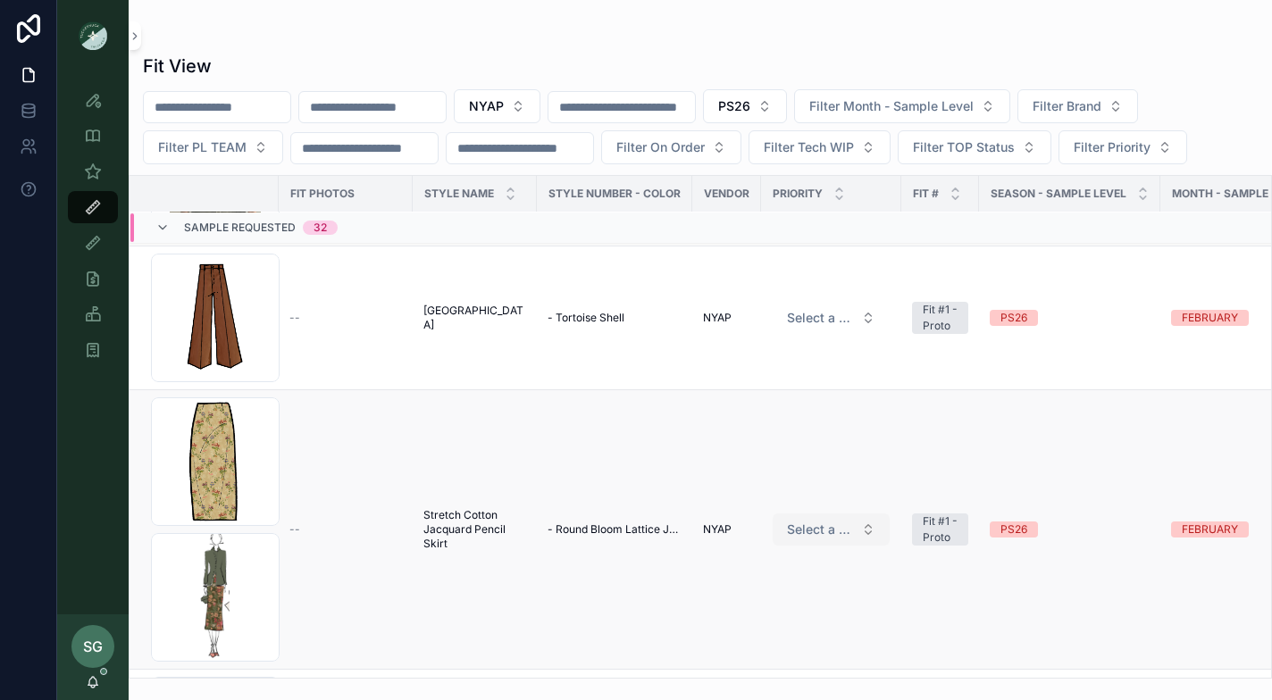
click at [867, 529] on button "Select a HP FIT LEVEL" at bounding box center [831, 530] width 117 height 32
click at [785, 599] on div "PRIORITY" at bounding box center [765, 600] width 49 height 16
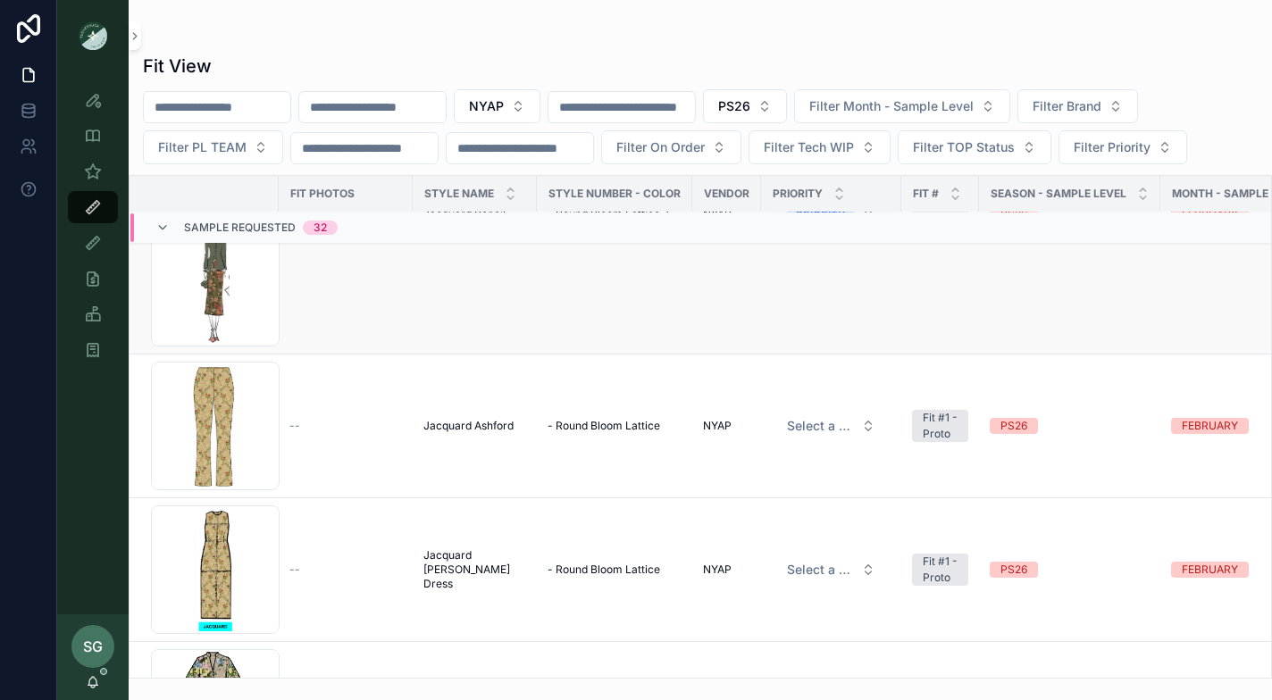
scroll to position [2653, 0]
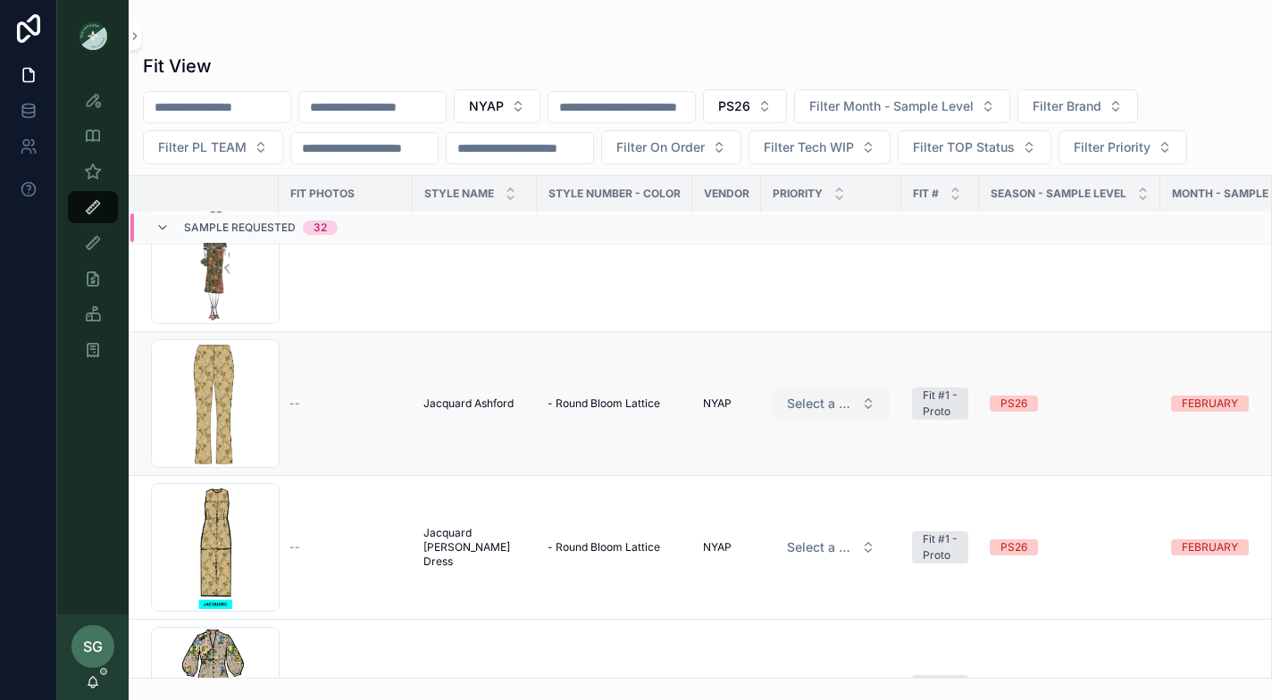
click at [867, 404] on button "Select a HP FIT LEVEL" at bounding box center [831, 404] width 117 height 32
click at [791, 476] on span "PRIORITY" at bounding box center [766, 474] width 71 height 16
click at [871, 544] on button "Select a HP FIT LEVEL" at bounding box center [831, 548] width 117 height 32
click at [859, 548] on button "Select a HP FIT LEVEL" at bounding box center [831, 548] width 117 height 32
click at [805, 616] on div "PRIORITY" at bounding box center [831, 618] width 214 height 27
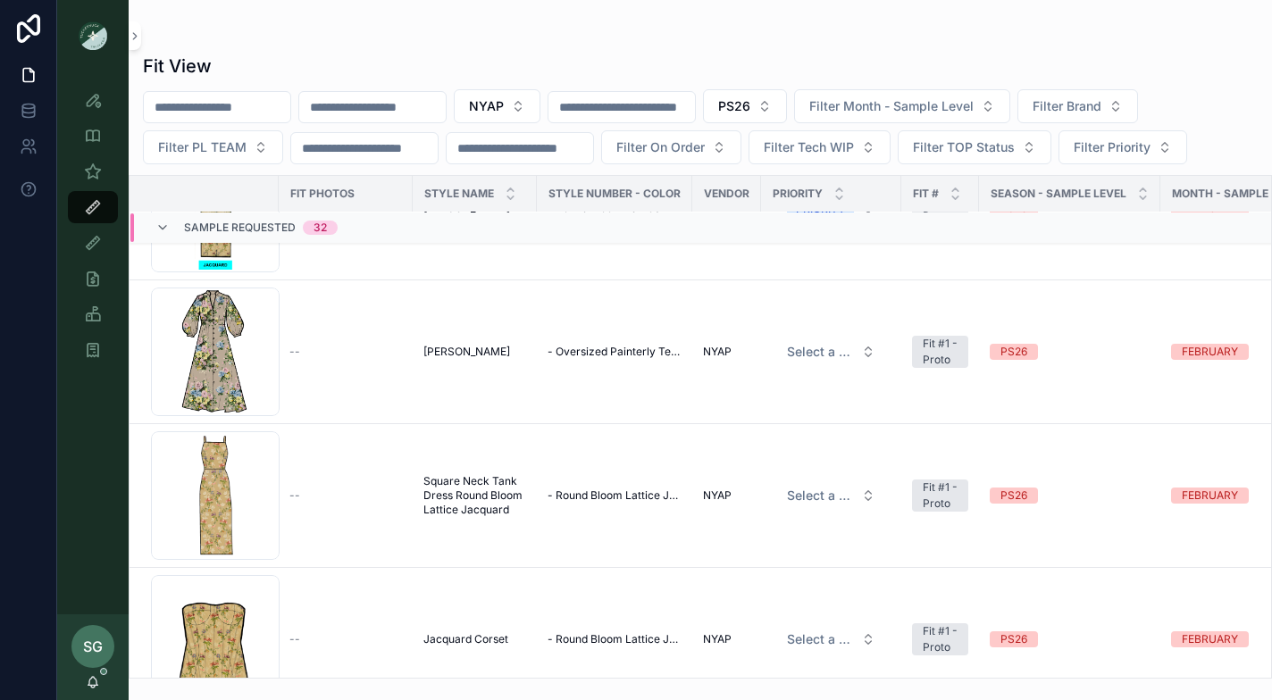
scroll to position [2996, 0]
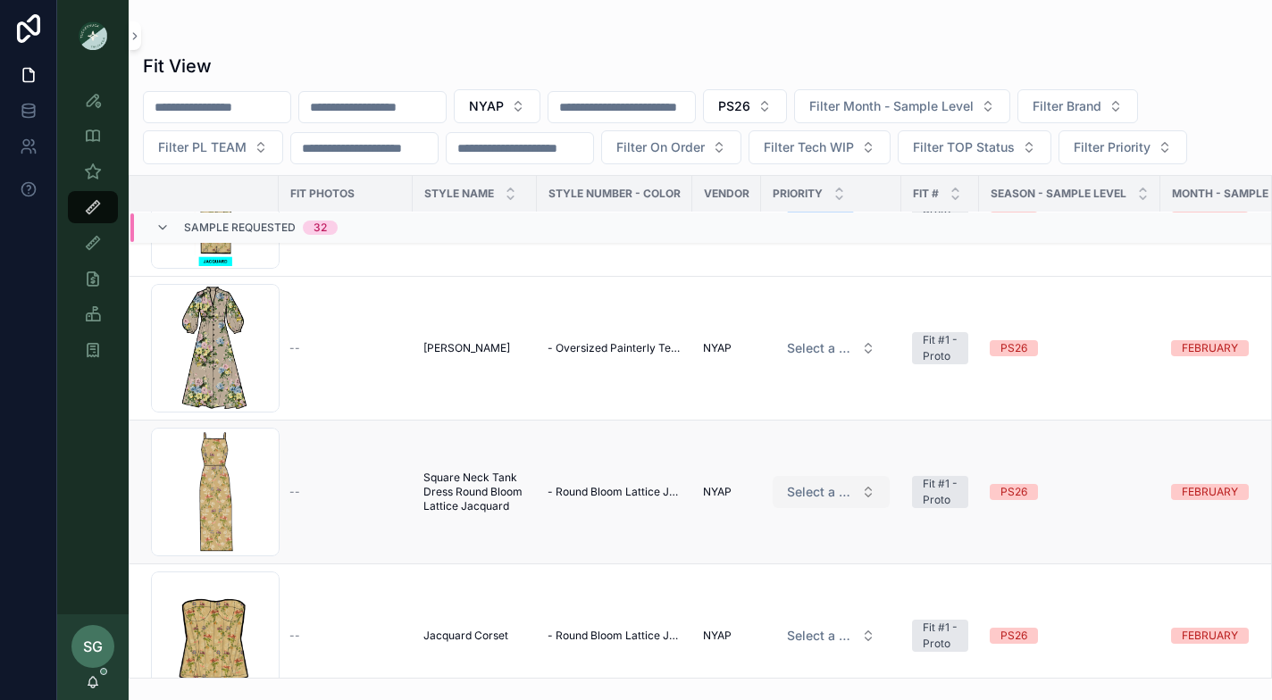
click at [862, 493] on button "Select a HP FIT LEVEL" at bounding box center [831, 492] width 117 height 32
click at [793, 565] on span "PRIORITY" at bounding box center [766, 563] width 71 height 16
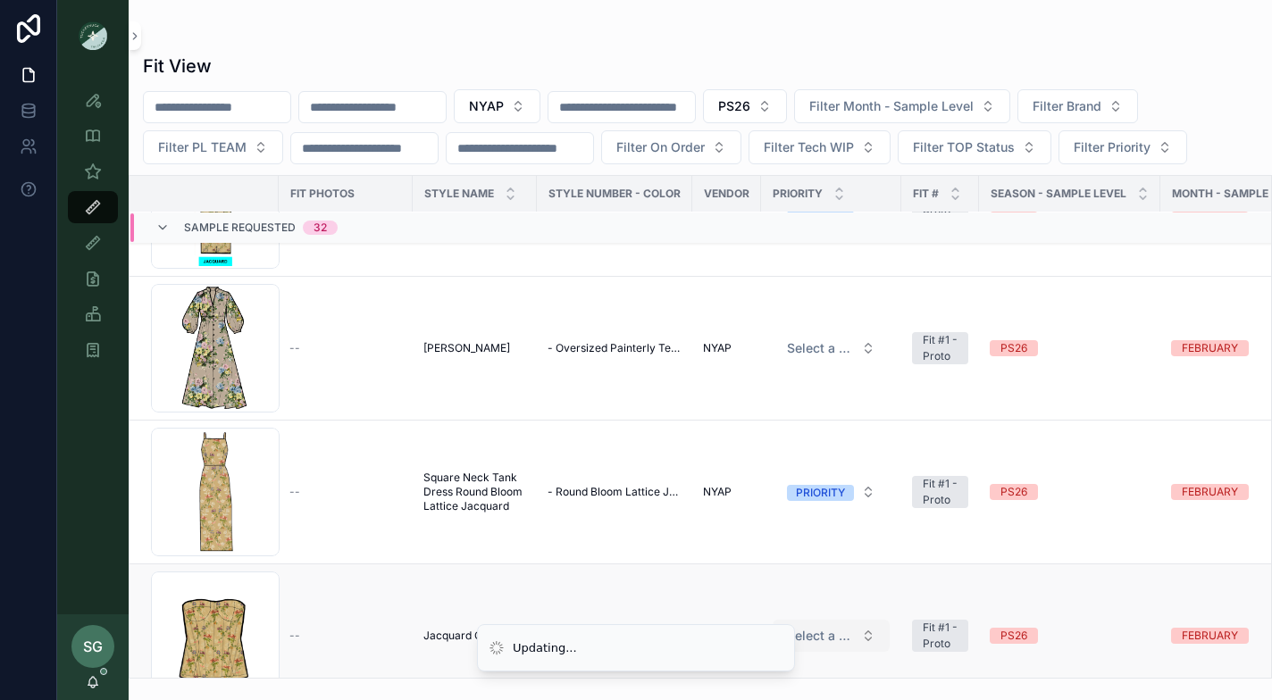
click at [869, 640] on button "Select a HP FIT LEVEL" at bounding box center [831, 636] width 117 height 32
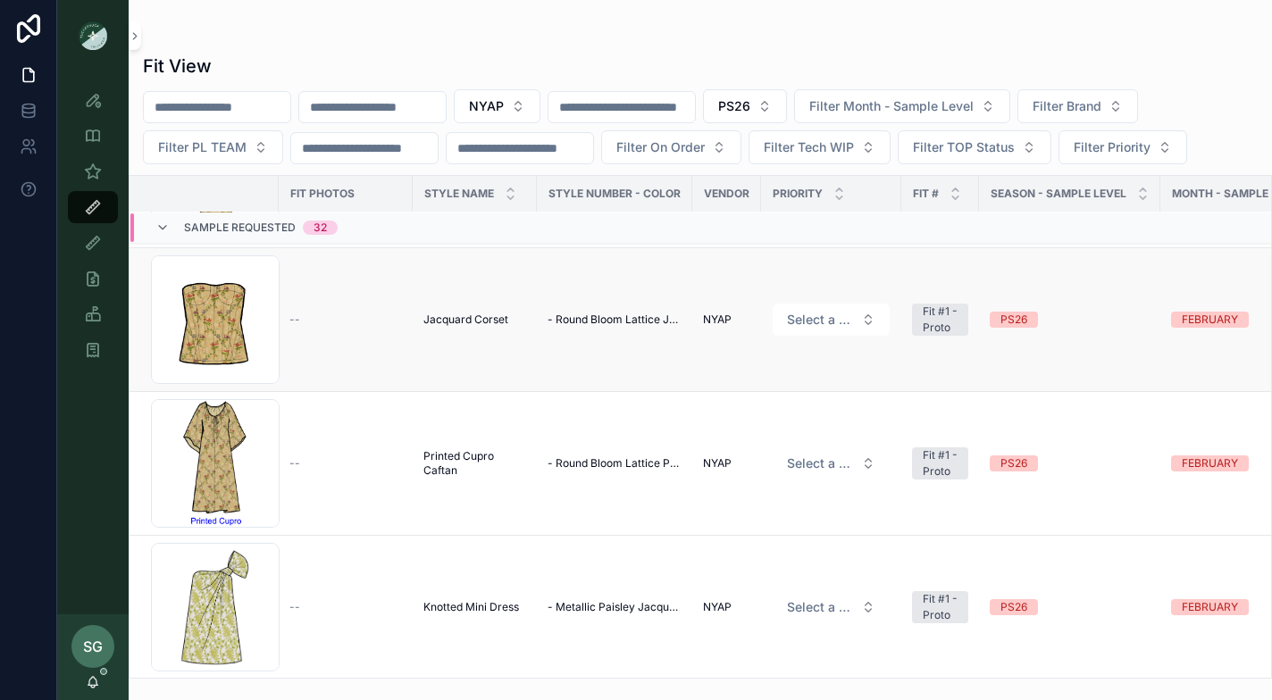
scroll to position [3329, 0]
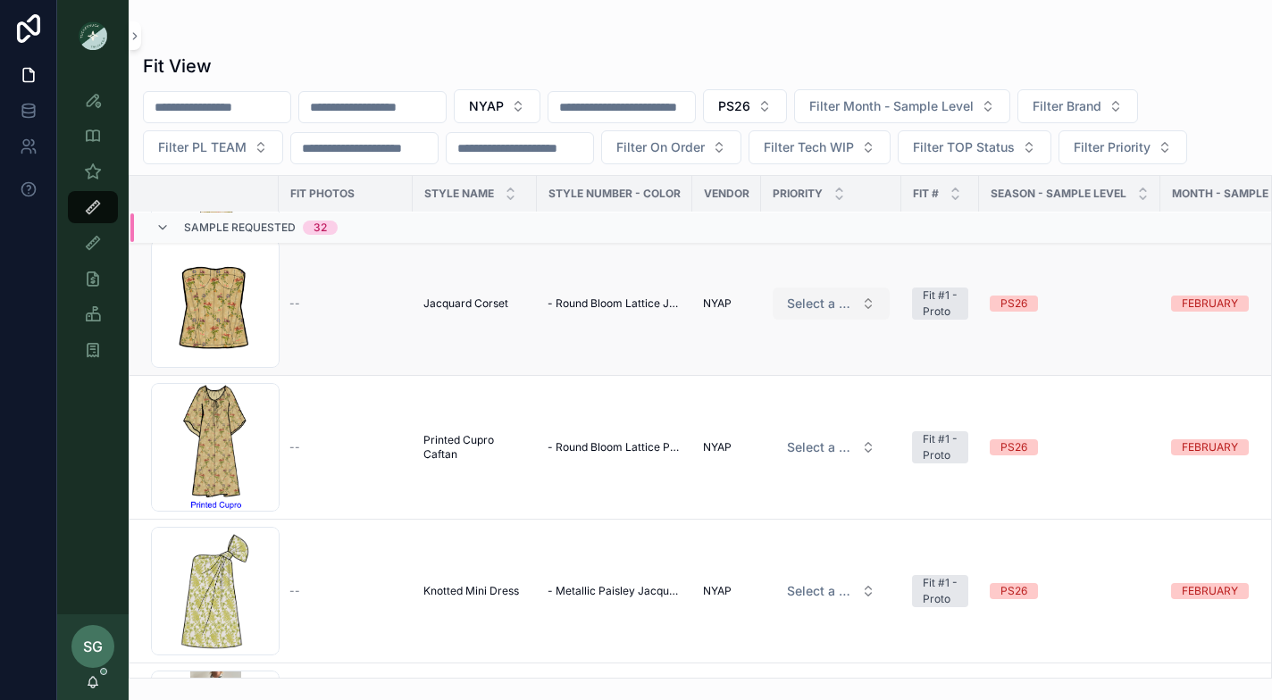
click at [864, 306] on button "Select a HP FIT LEVEL" at bounding box center [831, 304] width 117 height 32
click at [793, 373] on span "PRIORITY" at bounding box center [766, 374] width 71 height 16
click at [867, 445] on button "Select a HP FIT LEVEL" at bounding box center [831, 447] width 117 height 32
click at [800, 517] on div "PRIORITY" at bounding box center [831, 518] width 214 height 27
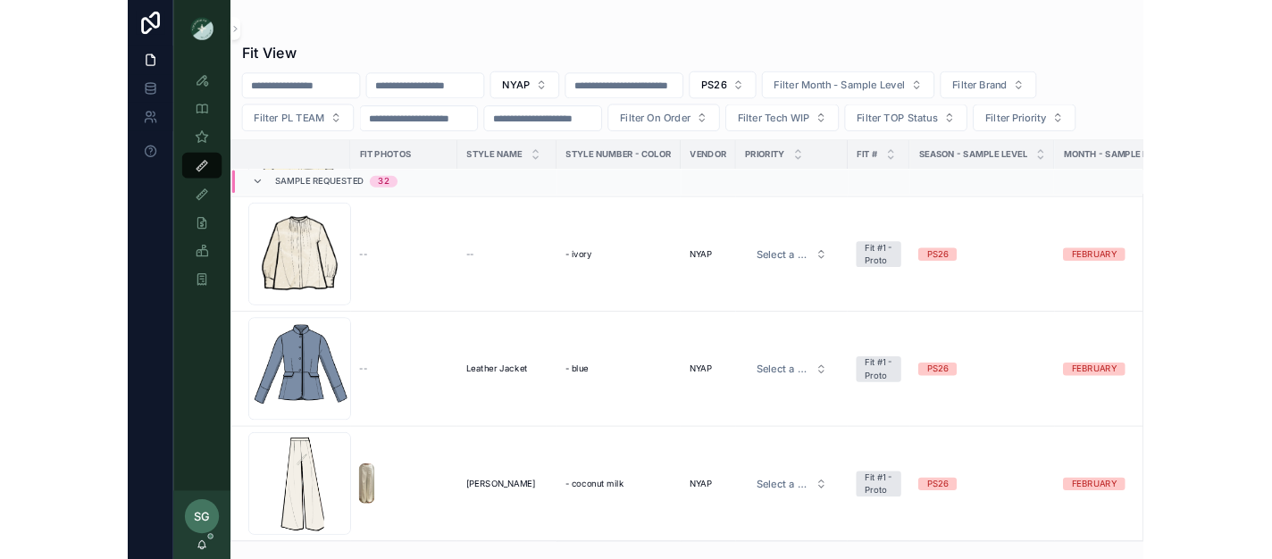
scroll to position [4463, 0]
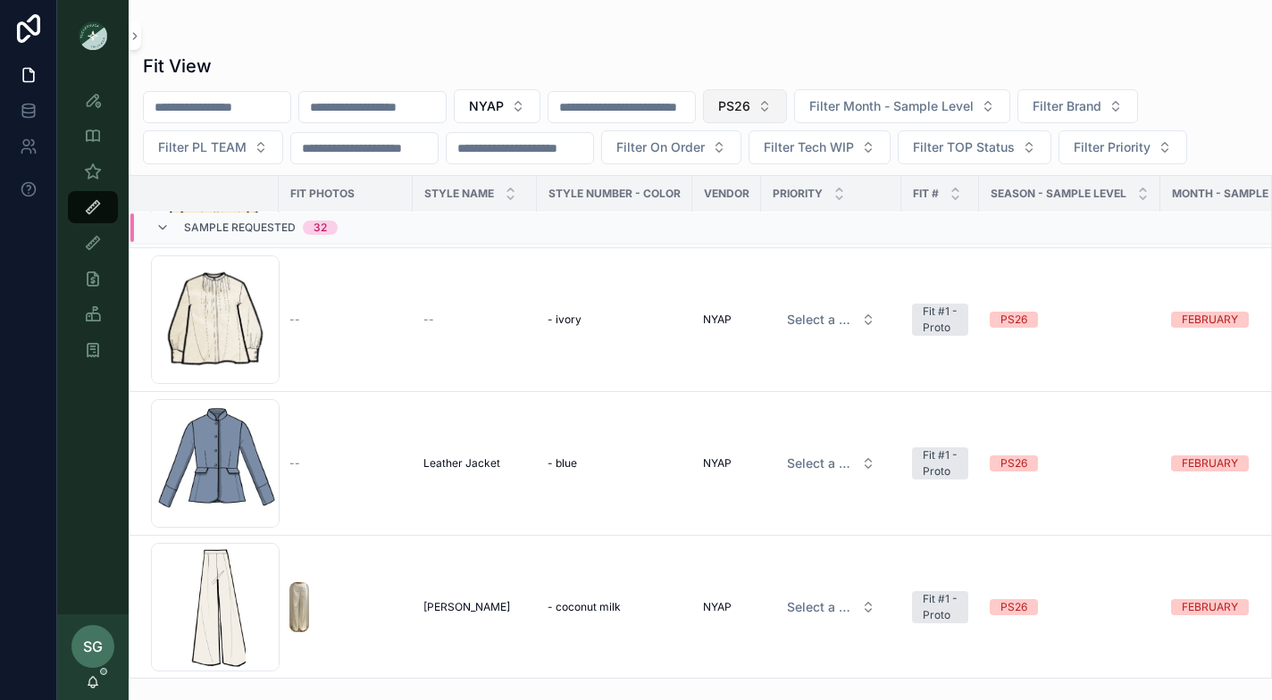
click at [787, 105] on button "PS26" at bounding box center [745, 106] width 84 height 34
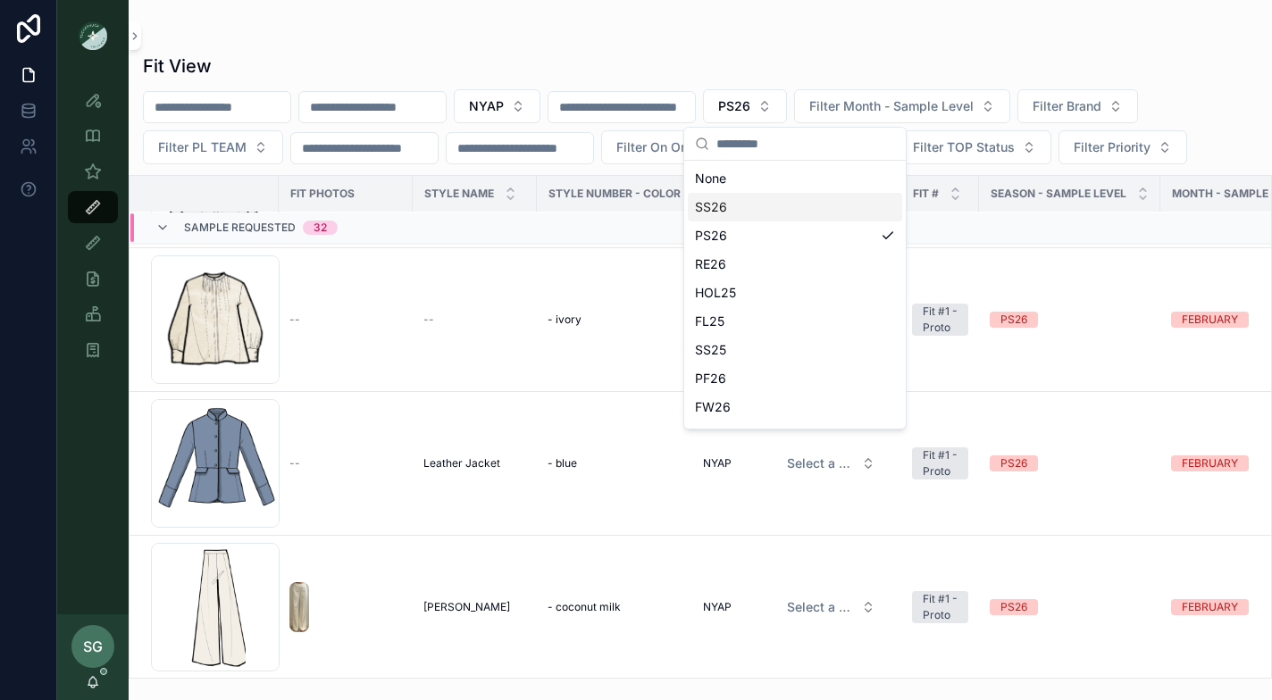
click at [739, 206] on div "SS26" at bounding box center [795, 207] width 214 height 29
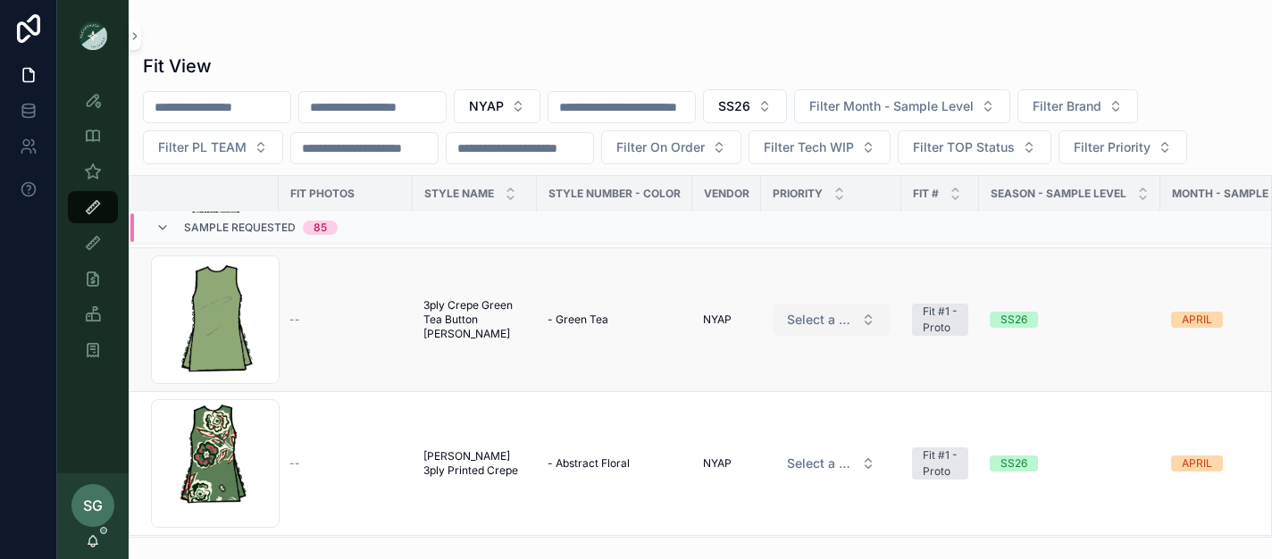
click at [867, 325] on button "Select a HP FIT LEVEL" at bounding box center [831, 320] width 117 height 32
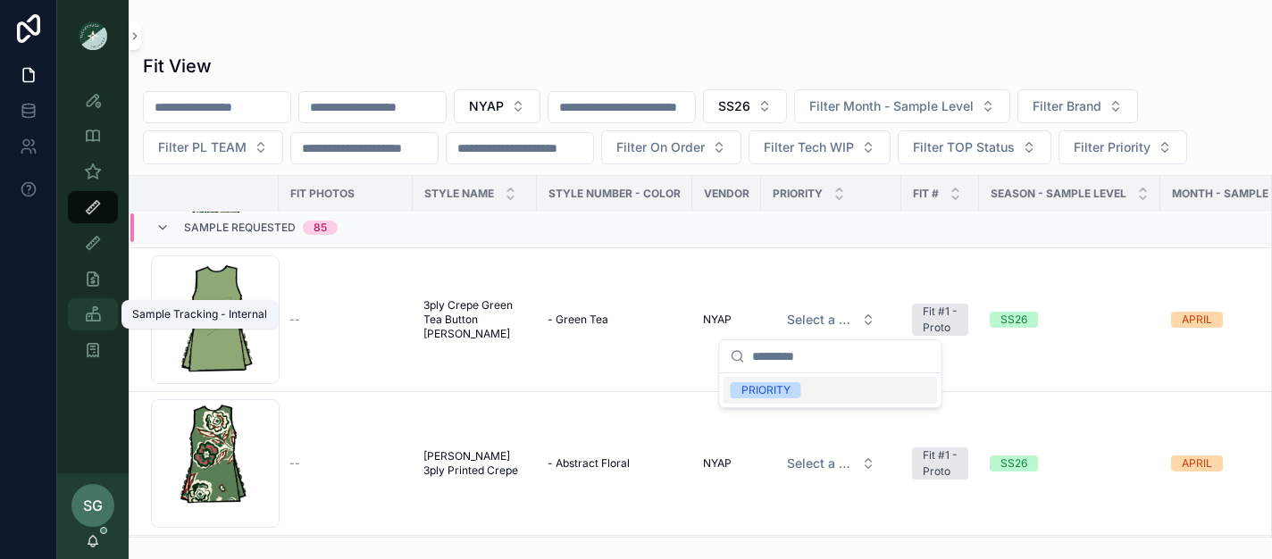
click at [96, 308] on icon "scrollable content" at bounding box center [93, 315] width 18 height 18
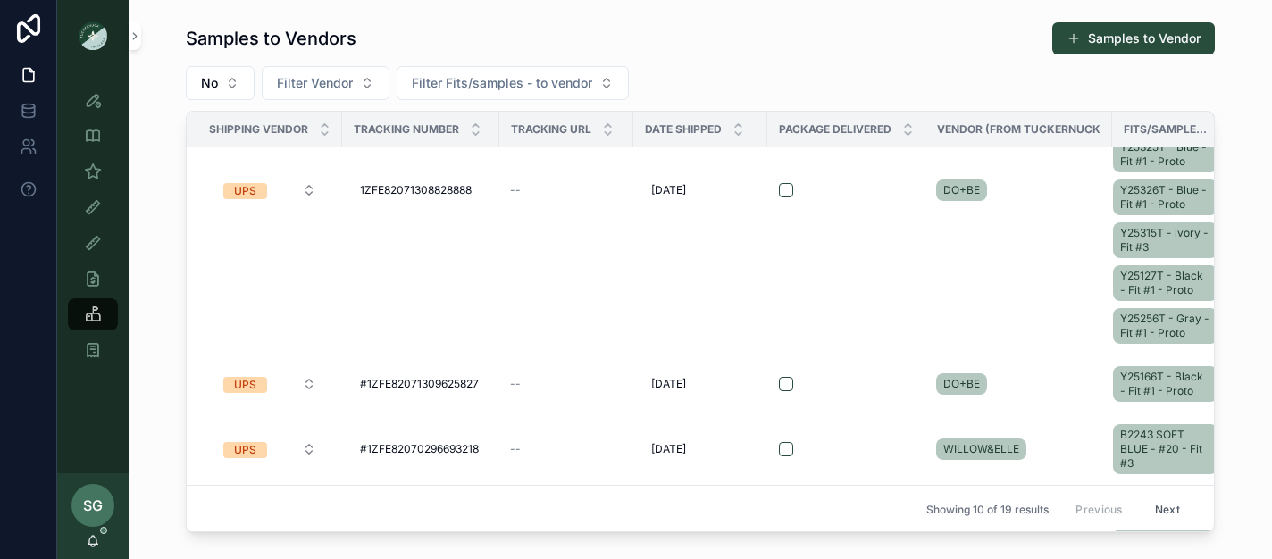
scroll to position [1000, 0]
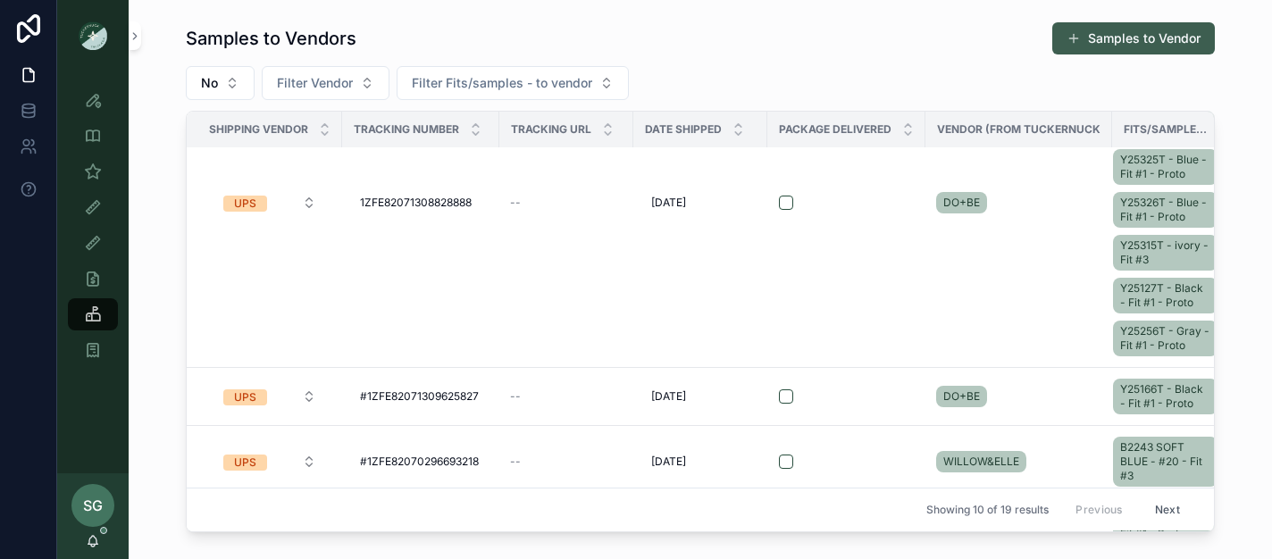
click at [1114, 43] on button "Samples to Vendor" at bounding box center [1133, 38] width 163 height 32
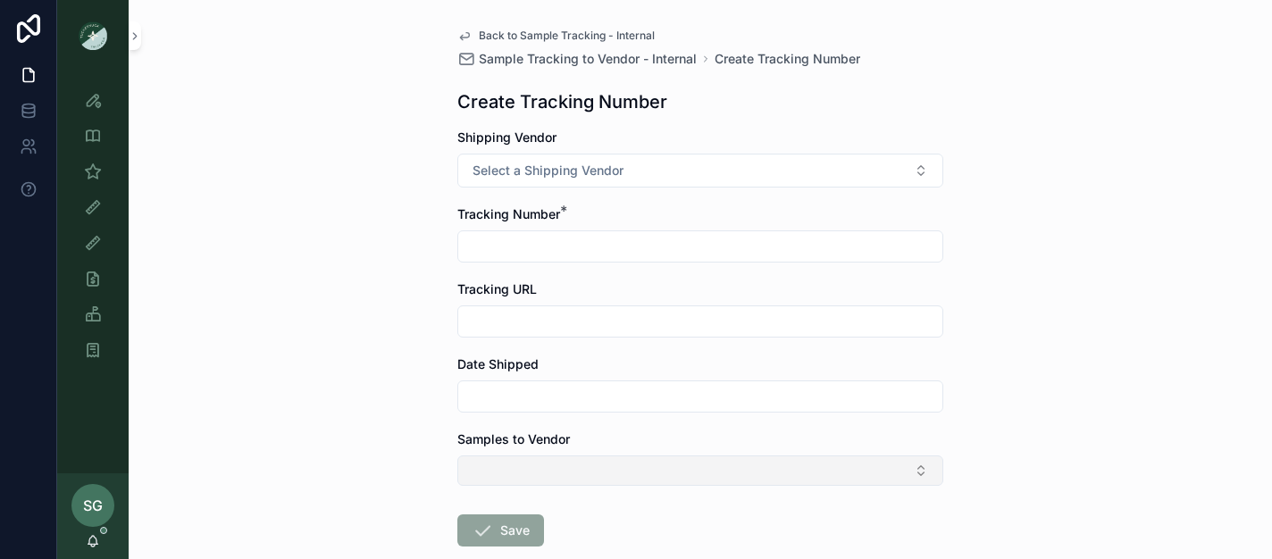
click at [920, 475] on button "Select Button" at bounding box center [700, 471] width 486 height 30
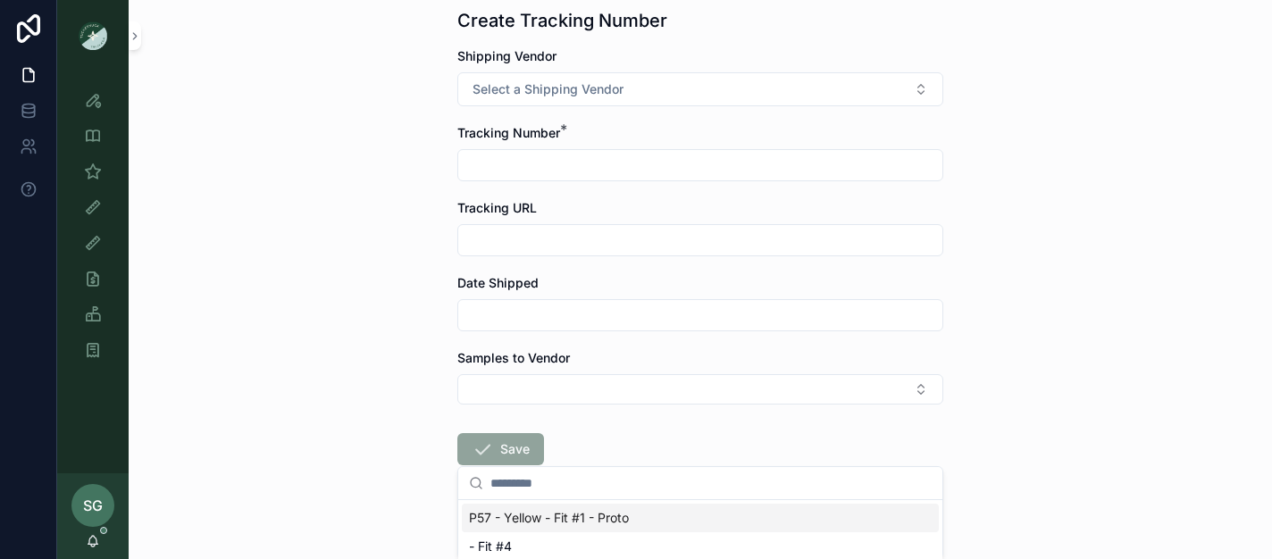
scroll to position [102, 0]
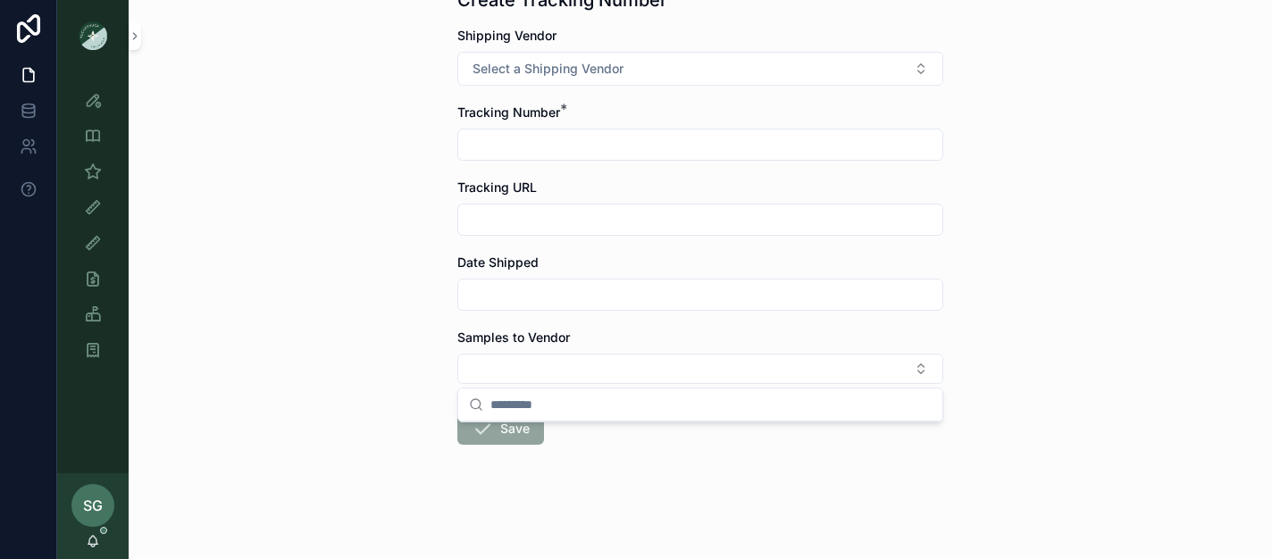
click at [1053, 386] on div "Back to Sample Tracking - Internal Sample Tracking to Vendor - Internal Create …" at bounding box center [700, 177] width 1143 height 559
click at [90, 503] on span "SG" at bounding box center [93, 505] width 20 height 21
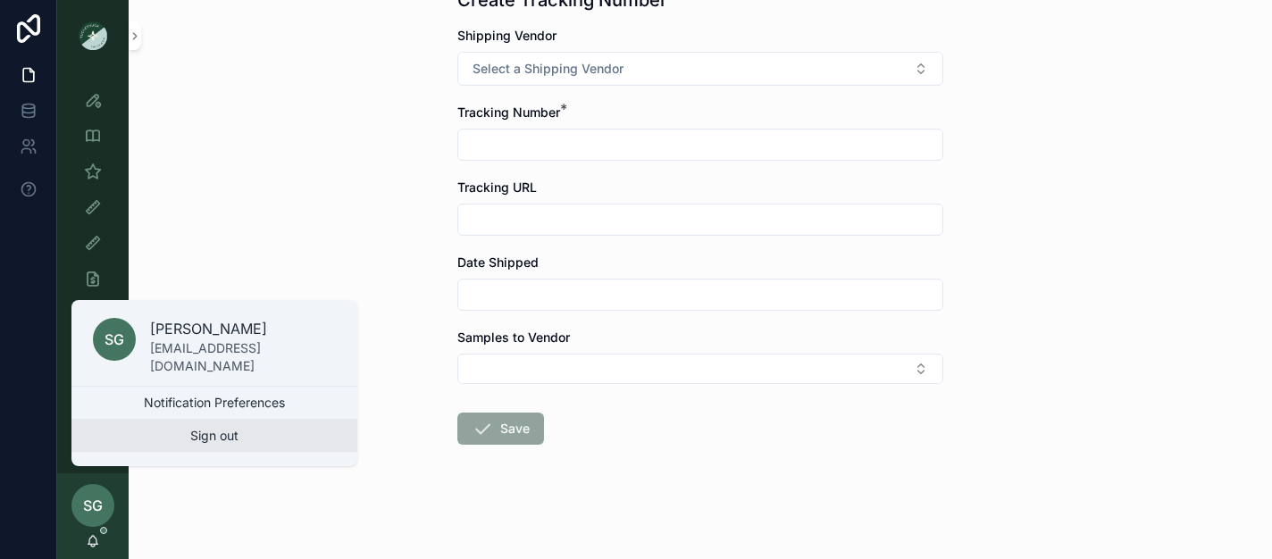
click at [192, 444] on button "Sign out" at bounding box center [214, 436] width 286 height 32
